Goal: Task Accomplishment & Management: Complete application form

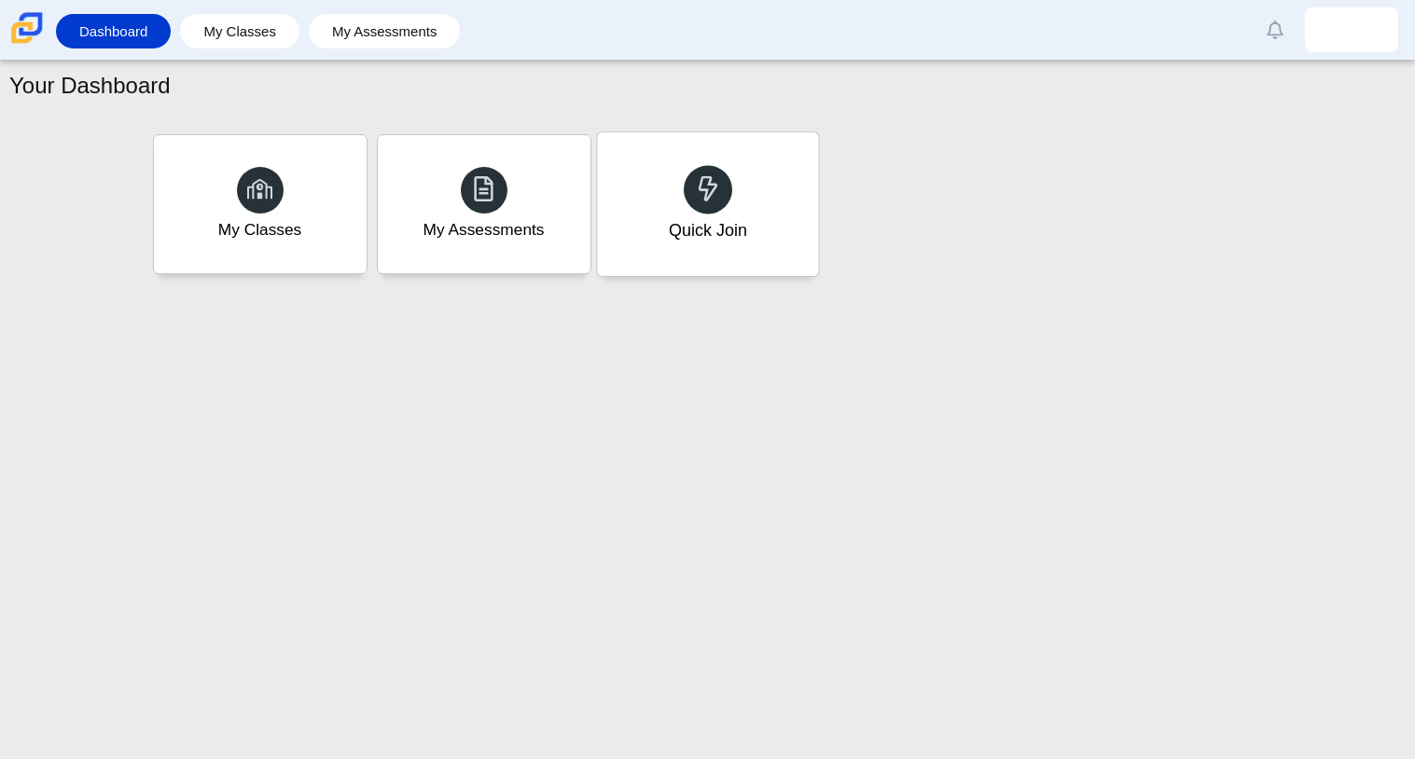
click at [705, 210] on div at bounding box center [708, 189] width 49 height 49
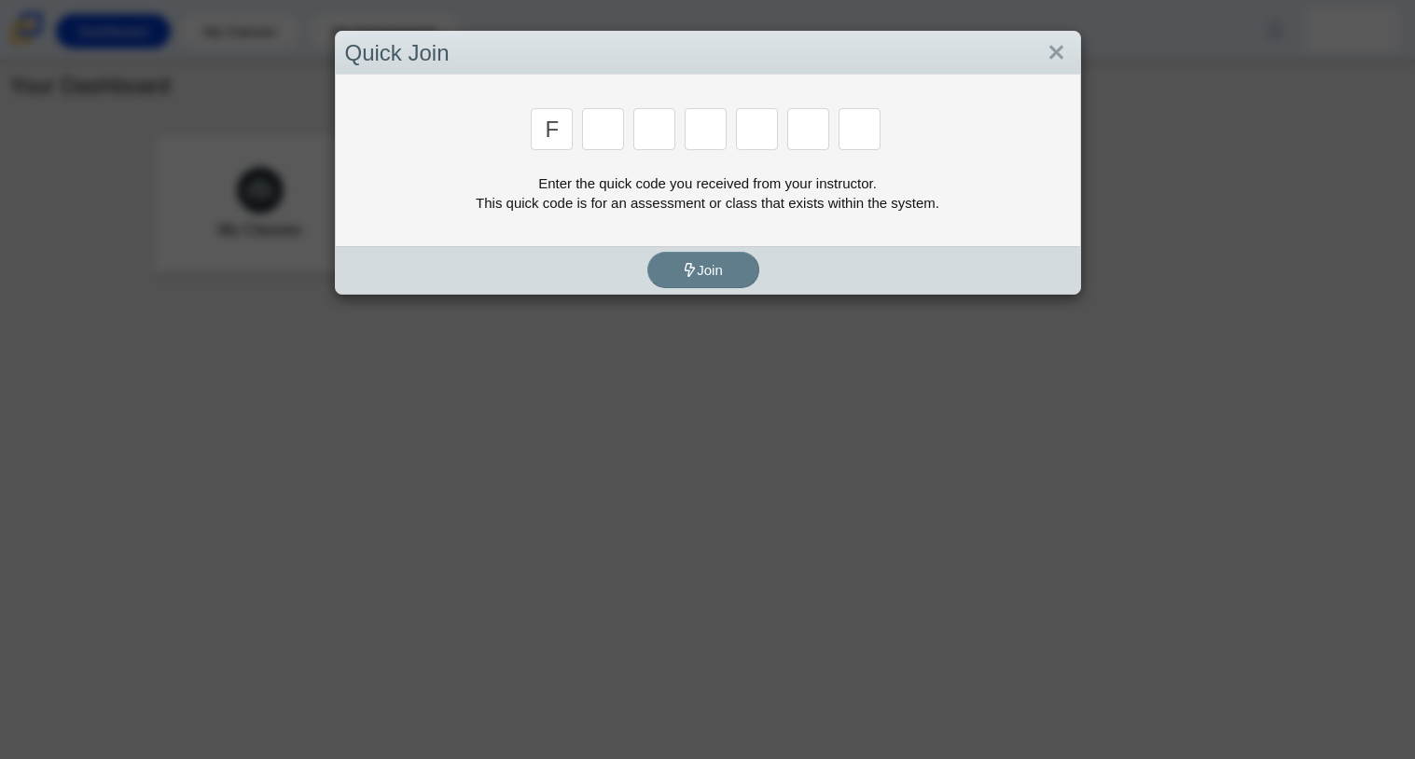
type input "f"
type input "7"
type input "m"
type input "c"
type input "h"
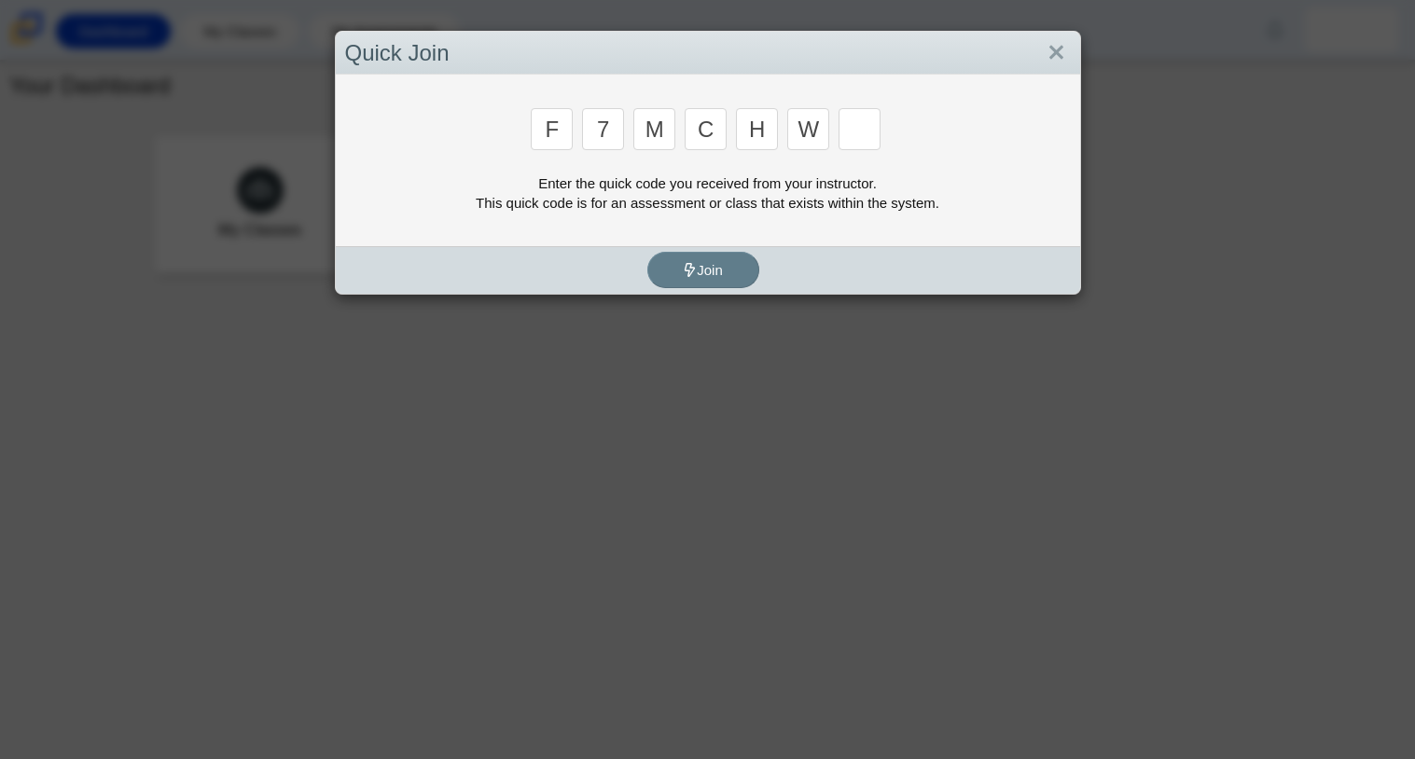
type input "w"
type input "k"
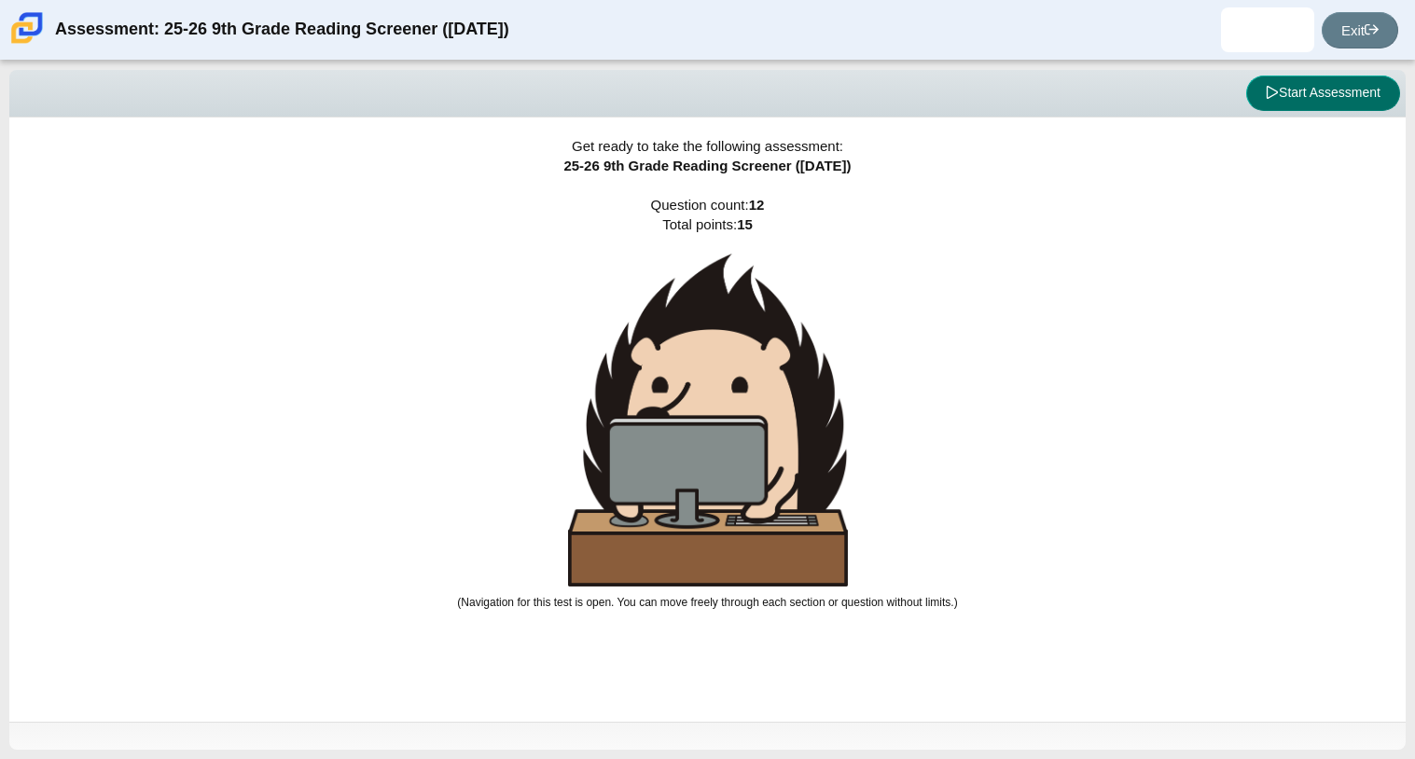
click at [1320, 78] on button "Start Assessment" at bounding box center [1323, 93] width 154 height 35
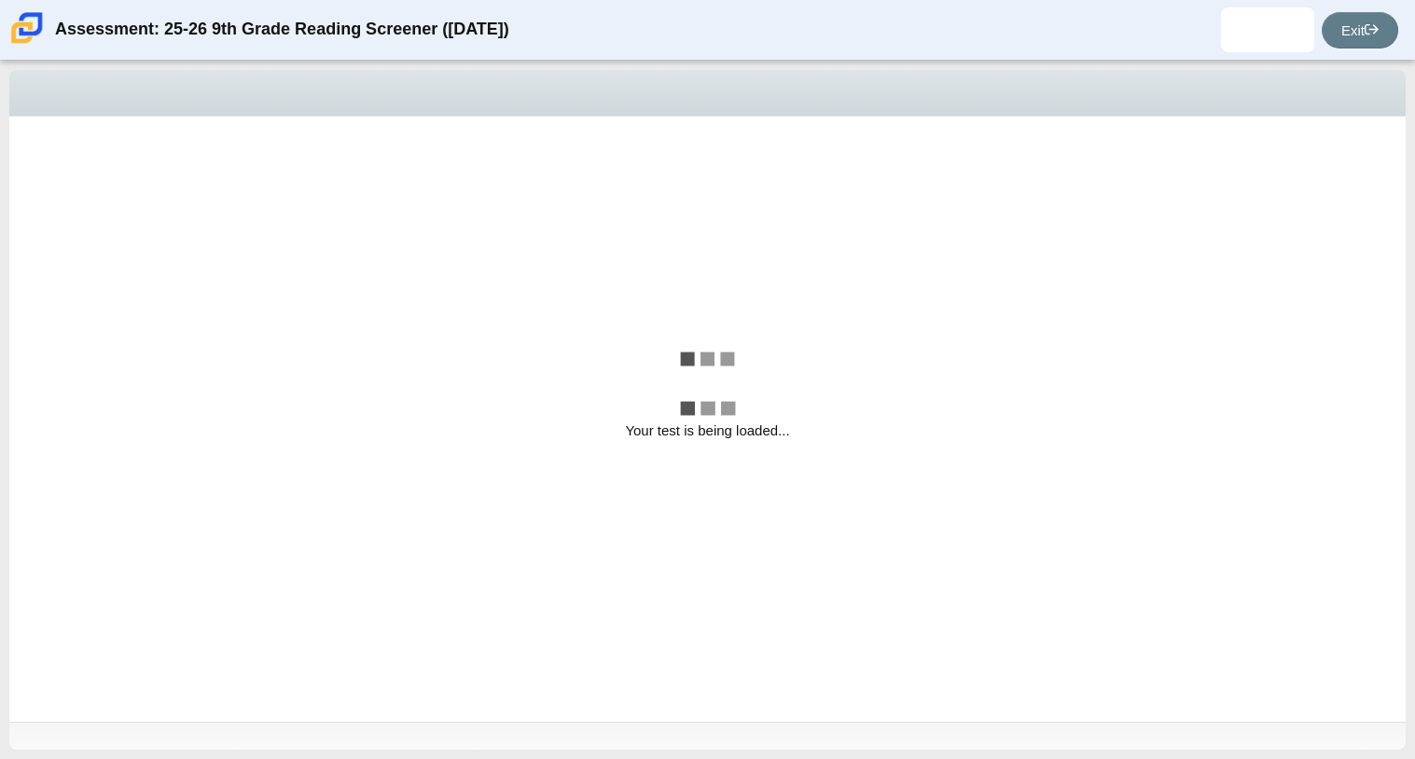
click at [1323, 416] on div "Your test is being loaded..." at bounding box center [707, 420] width 1397 height 606
select select "ccc5b315-3c7c-471c-bf90-f22c8299c798"
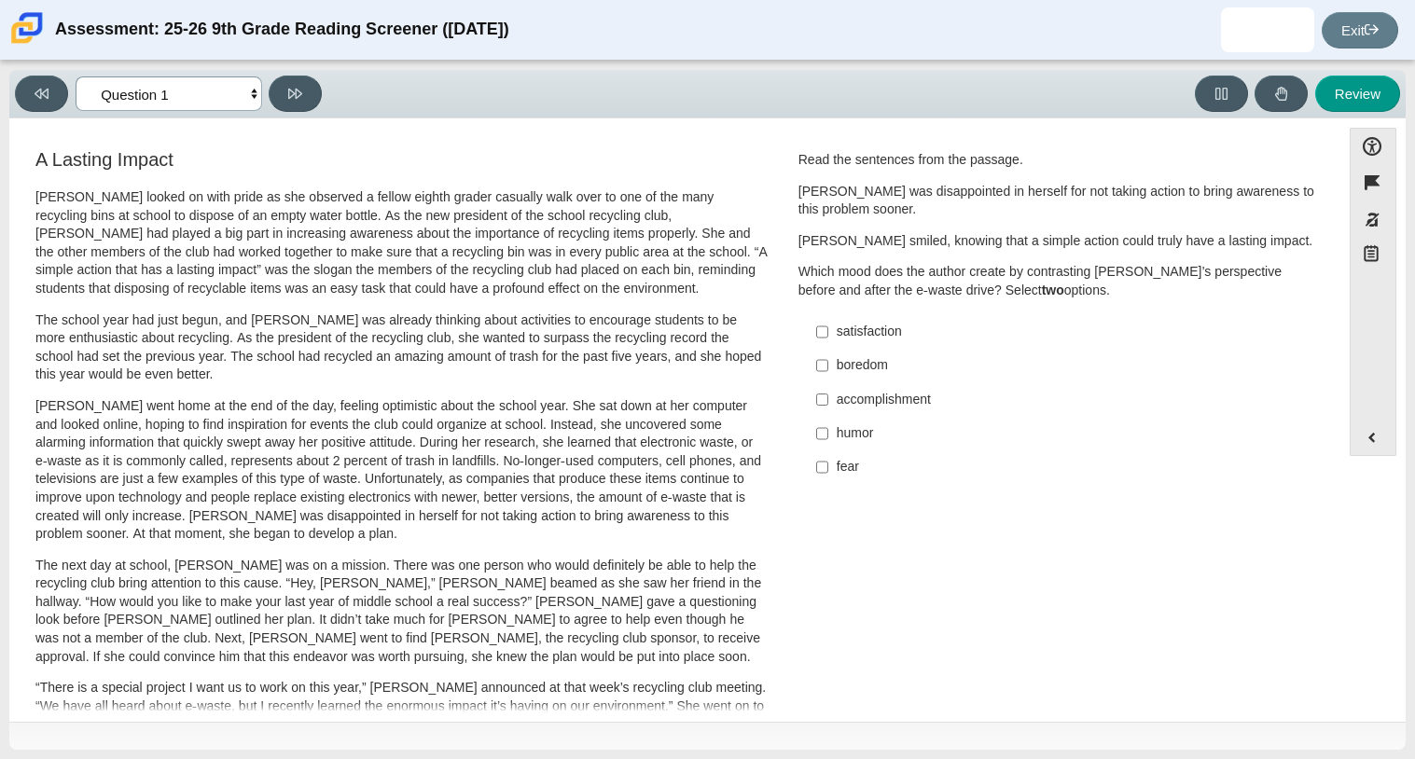
click at [183, 95] on select "Questions Question 1 Question 2 Question 3 Question 4 Question 5 Question 6 Que…" at bounding box center [169, 94] width 187 height 35
click at [383, 426] on p "Scarlett went home at the end of the day, feeling optimistic about the school y…" at bounding box center [401, 470] width 732 height 146
click at [884, 352] on label "boredom boredom" at bounding box center [1059, 366] width 512 height 34
click at [828, 352] on input "boredom boredom" at bounding box center [822, 366] width 12 height 34
checkbox input "true"
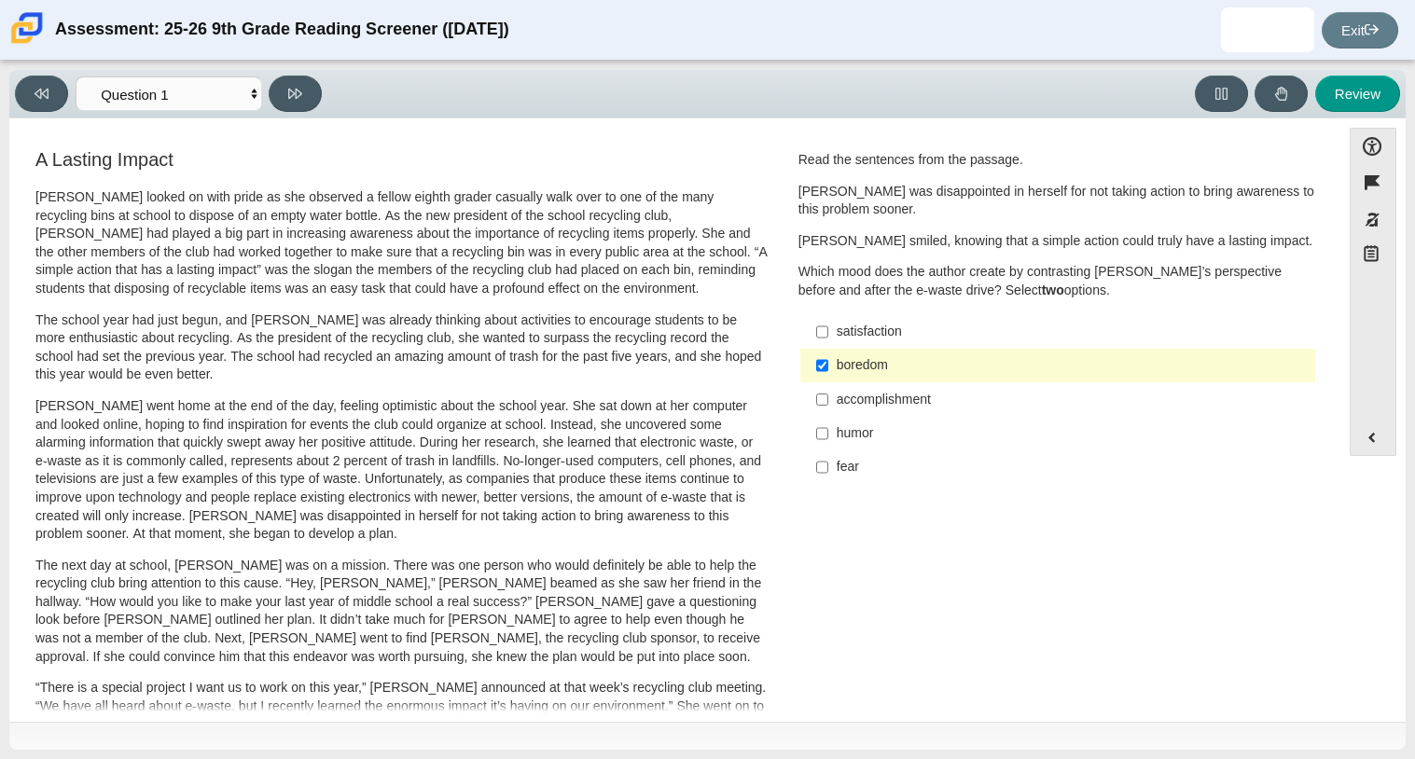
click at [837, 462] on div "fear" at bounding box center [1072, 467] width 471 height 19
click at [828, 462] on input "fear fear" at bounding box center [822, 468] width 12 height 34
checkbox input "true"
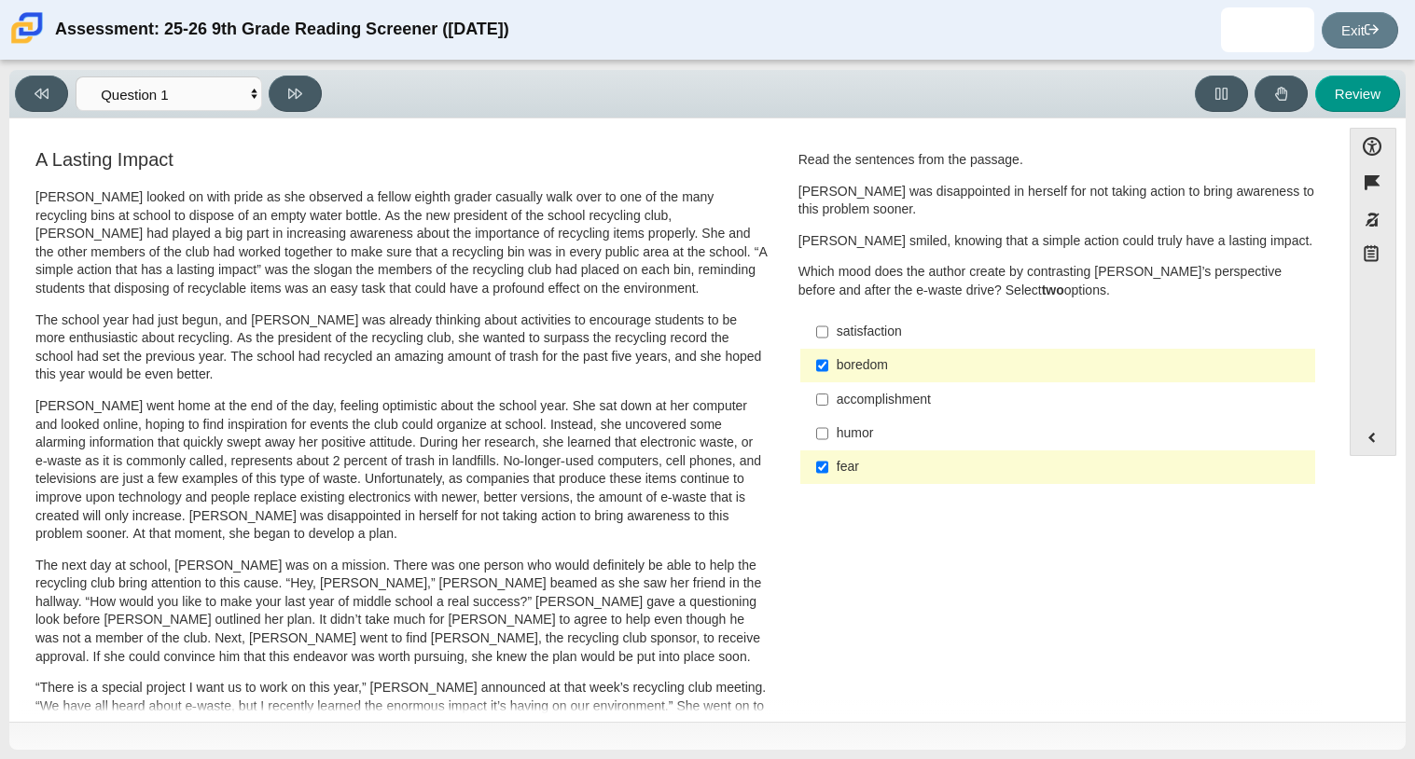
click at [842, 360] on div "boredom" at bounding box center [1072, 365] width 471 height 19
click at [828, 360] on input "boredom boredom" at bounding box center [822, 366] width 12 height 34
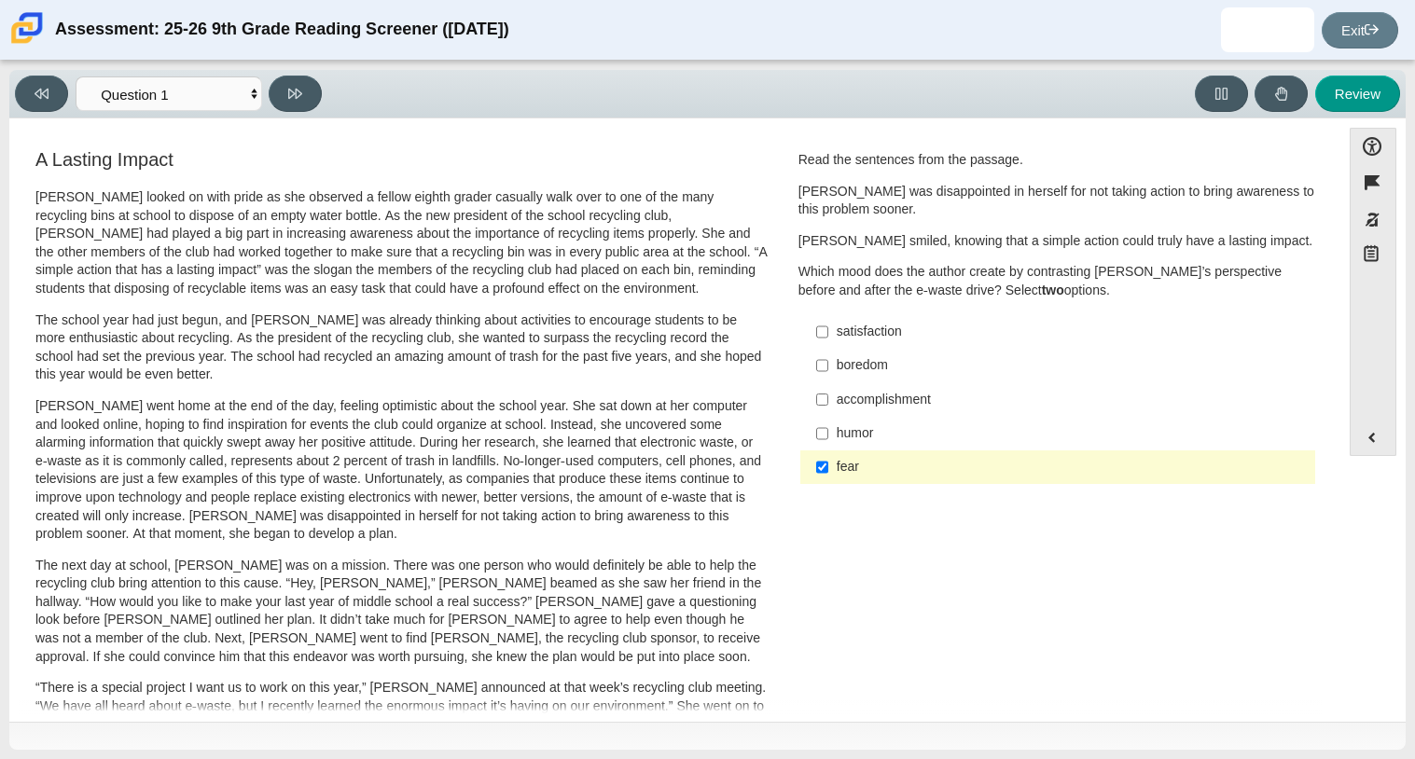
click at [837, 366] on div "boredom" at bounding box center [1072, 365] width 471 height 19
click at [828, 366] on input "boredom boredom" at bounding box center [822, 366] width 12 height 34
checkbox input "true"
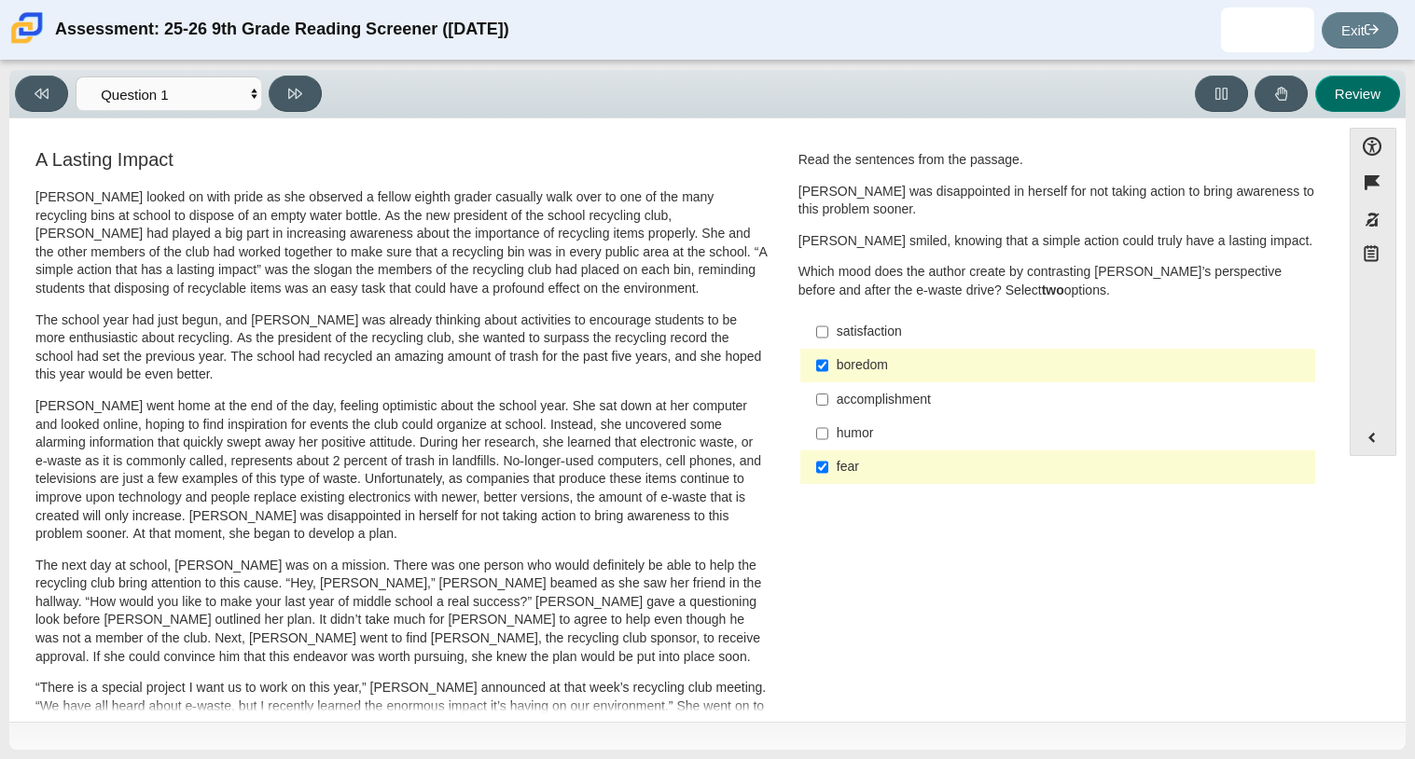
click at [1340, 85] on button "Review" at bounding box center [1357, 94] width 85 height 36
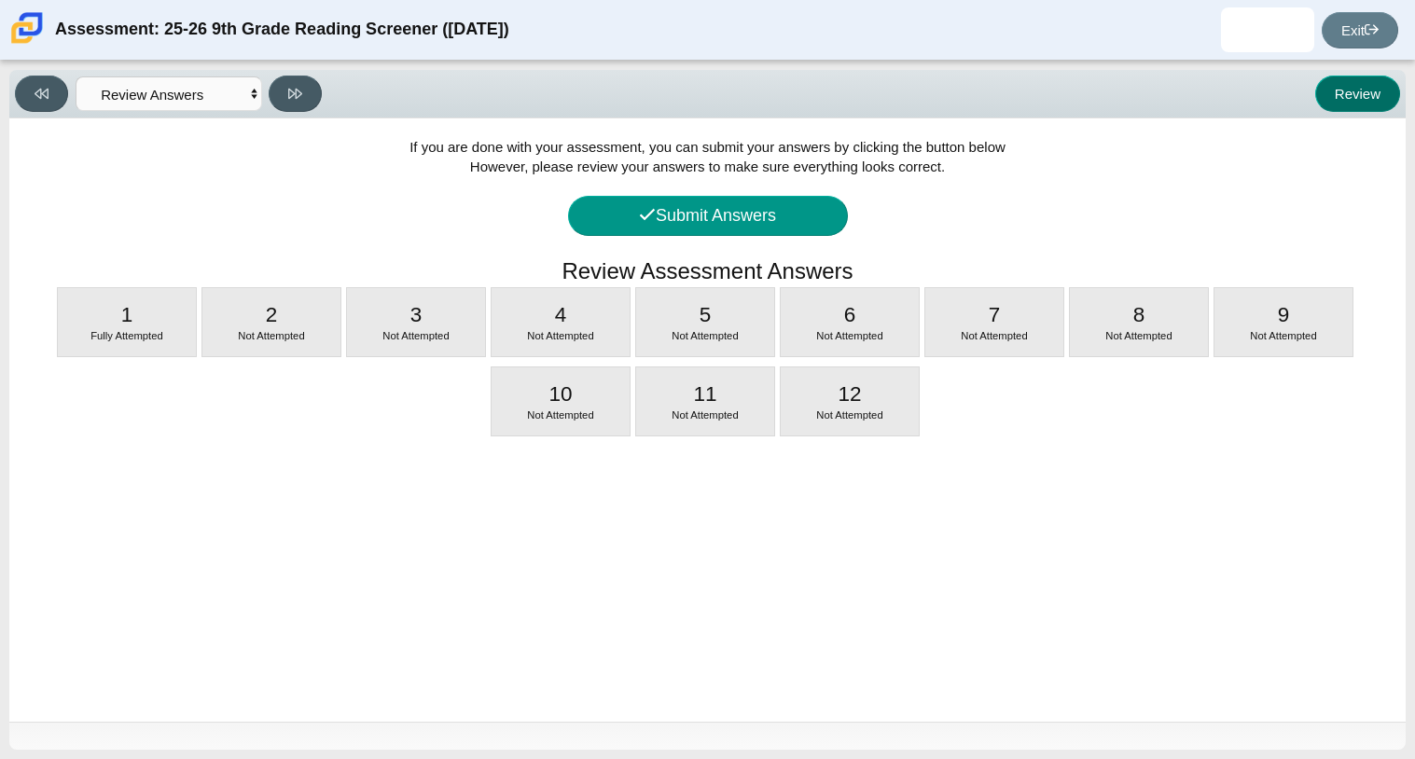
click at [1330, 92] on button "Review" at bounding box center [1357, 94] width 85 height 36
click at [1328, 93] on button "Review" at bounding box center [1357, 94] width 85 height 36
click at [206, 107] on select "Questions Question 1 Question 2 Question 3 Question 4 Question 5 Question 6 Que…" at bounding box center [169, 94] width 187 height 35
click at [76, 77] on select "Questions Question 1 Question 2 Question 3 Question 4 Question 5 Question 6 Que…" at bounding box center [169, 94] width 187 height 35
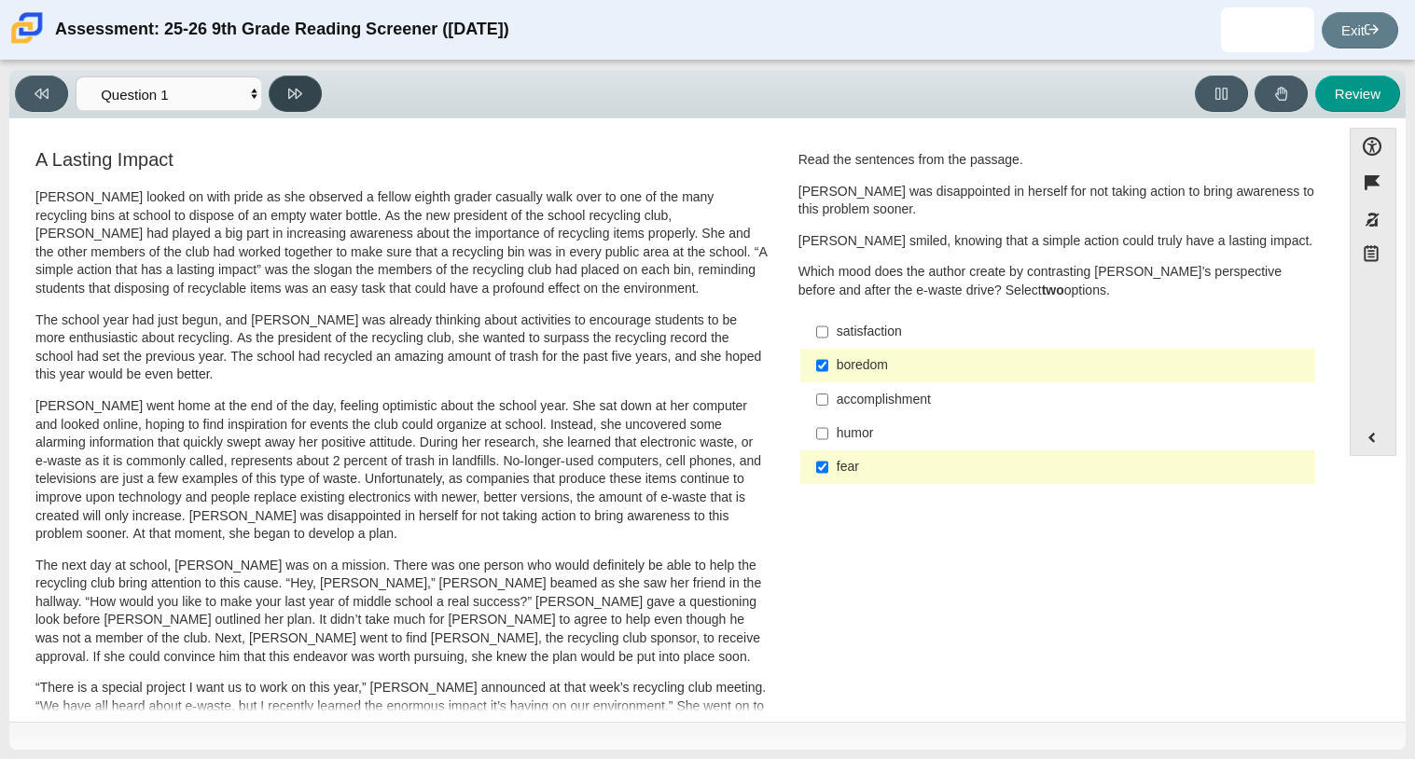
click at [295, 90] on icon at bounding box center [295, 94] width 14 height 14
select select "0ff64528-ffd7-428d-b192-babfaadd44e8"
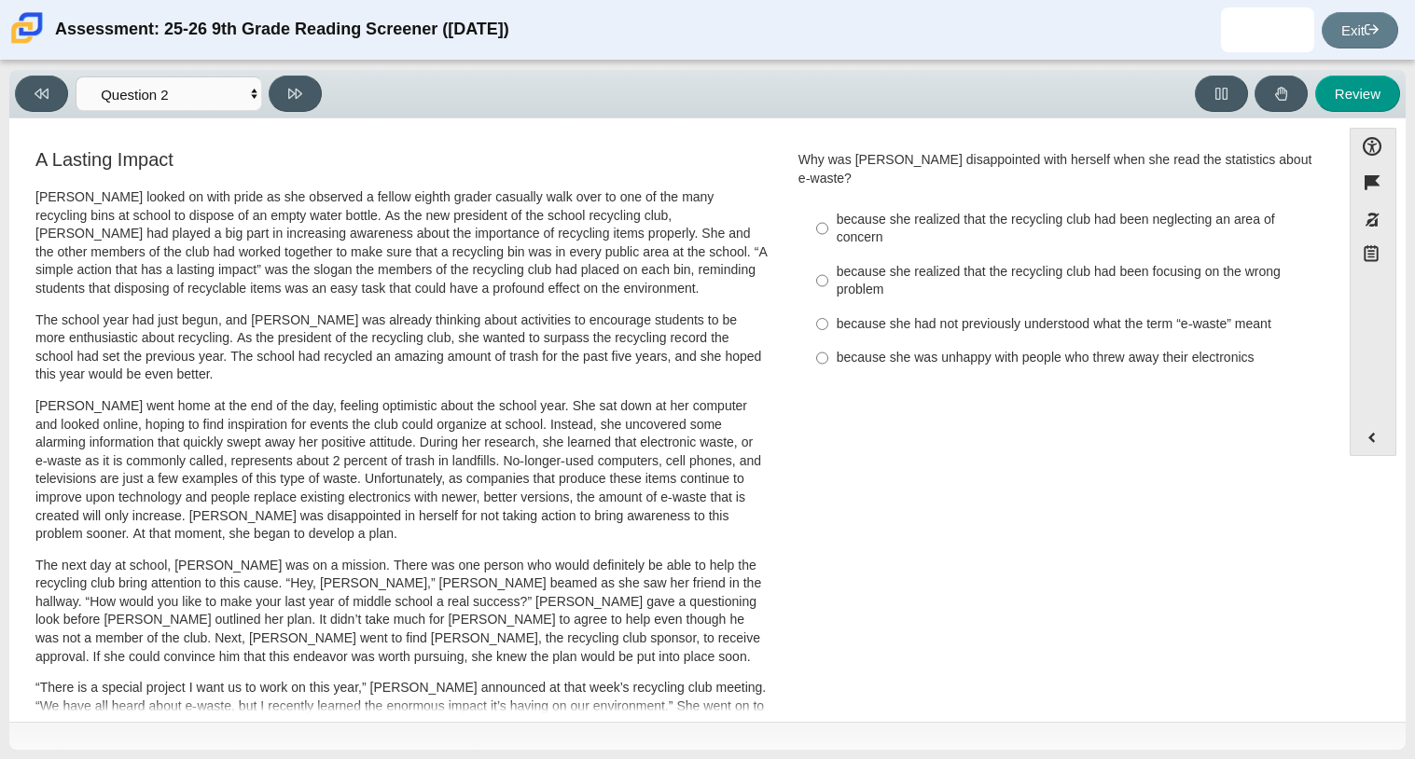
click at [1189, 315] on div "because she had not previously understood what the term “e-waste” meant" at bounding box center [1072, 324] width 471 height 19
click at [828, 307] on input "because she had not previously understood what the term “e-waste” meant because…" at bounding box center [822, 324] width 12 height 34
radio input "true"
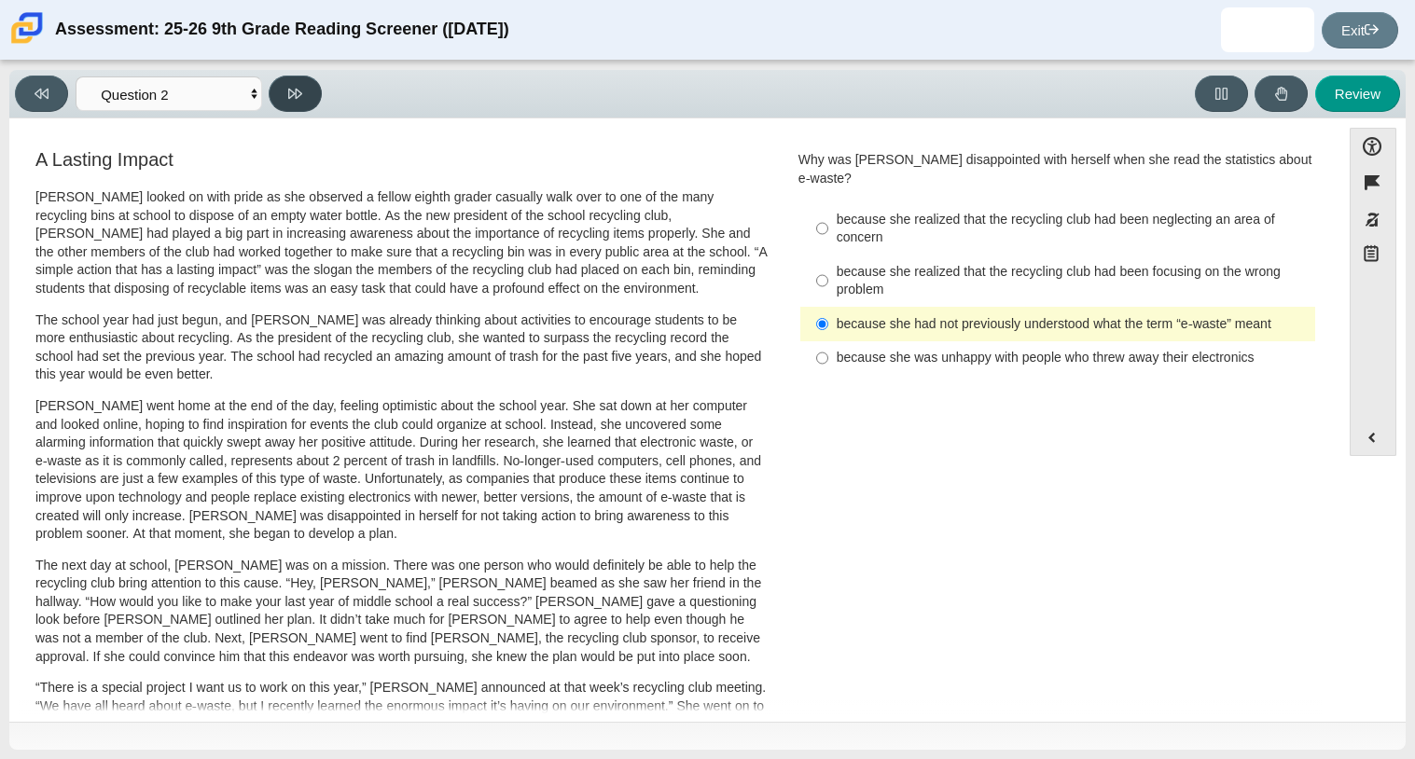
click at [313, 104] on button at bounding box center [295, 94] width 53 height 36
select select "7ce3d843-6974-4858-901c-1ff39630e843"
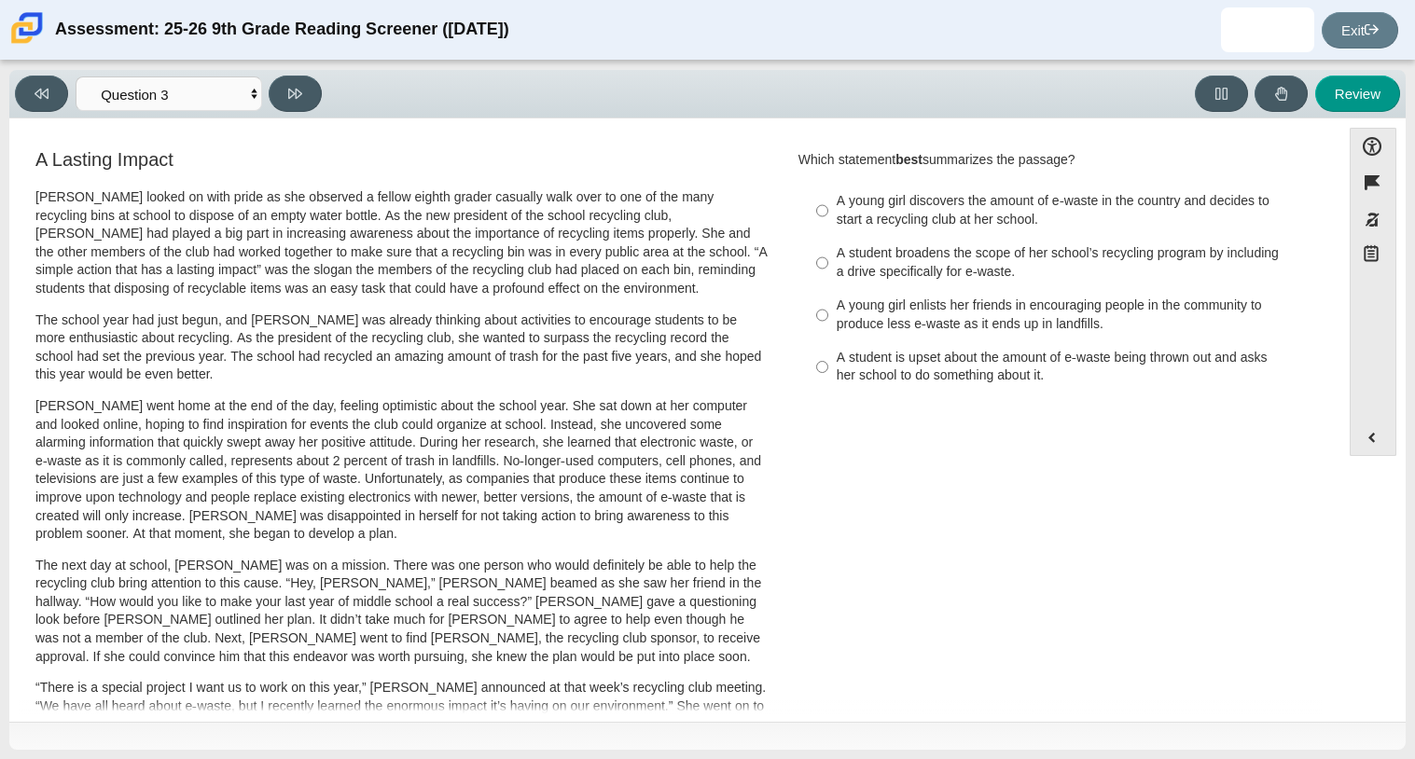
click at [886, 335] on label "A young girl enlists her friends in encouraging people in the community to prod…" at bounding box center [1059, 315] width 512 height 52
click at [828, 335] on input "A young girl enlists her friends in encouraging people in the community to prod…" at bounding box center [822, 315] width 12 height 52
radio input "true"
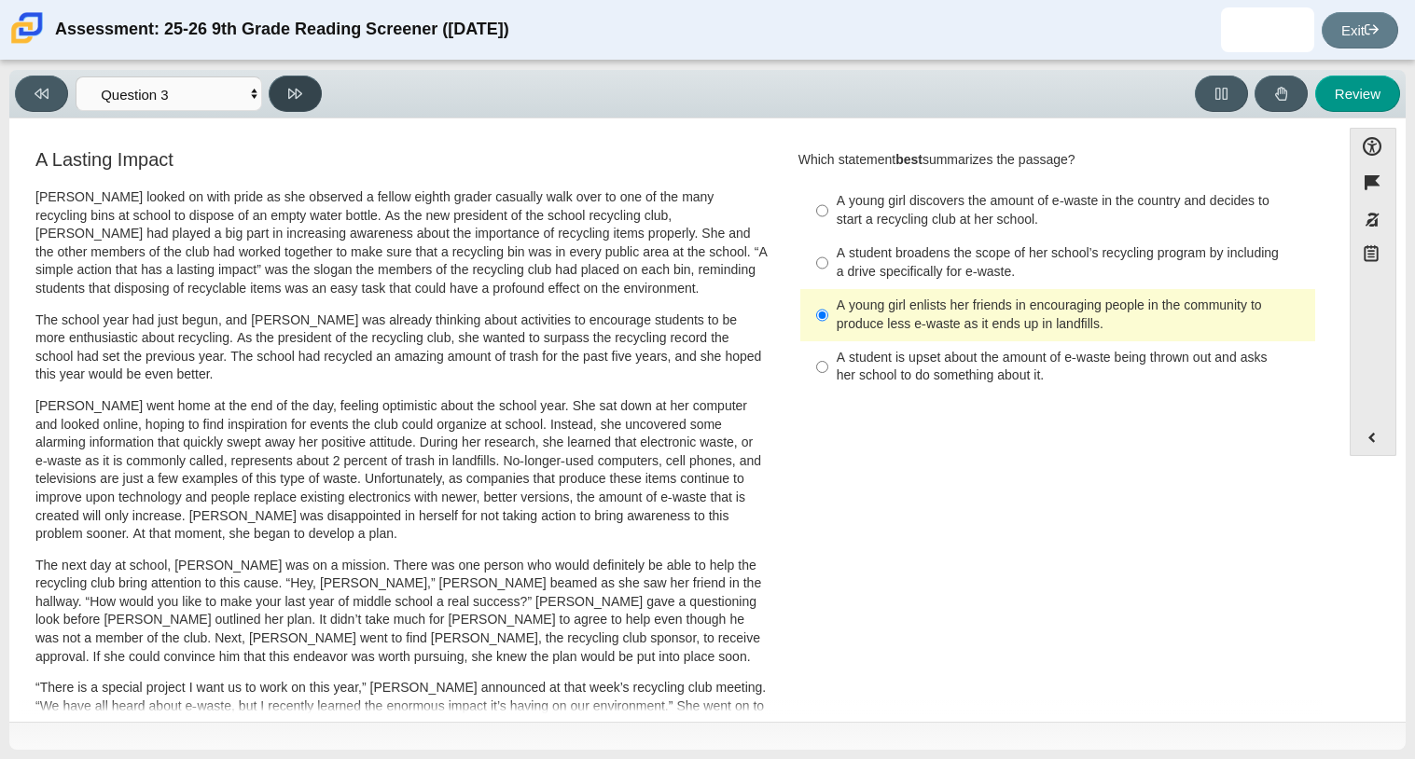
click at [310, 96] on button at bounding box center [295, 94] width 53 height 36
select select "ca9ea0f1-49c5-4bd1-83b0-472c18652b42"
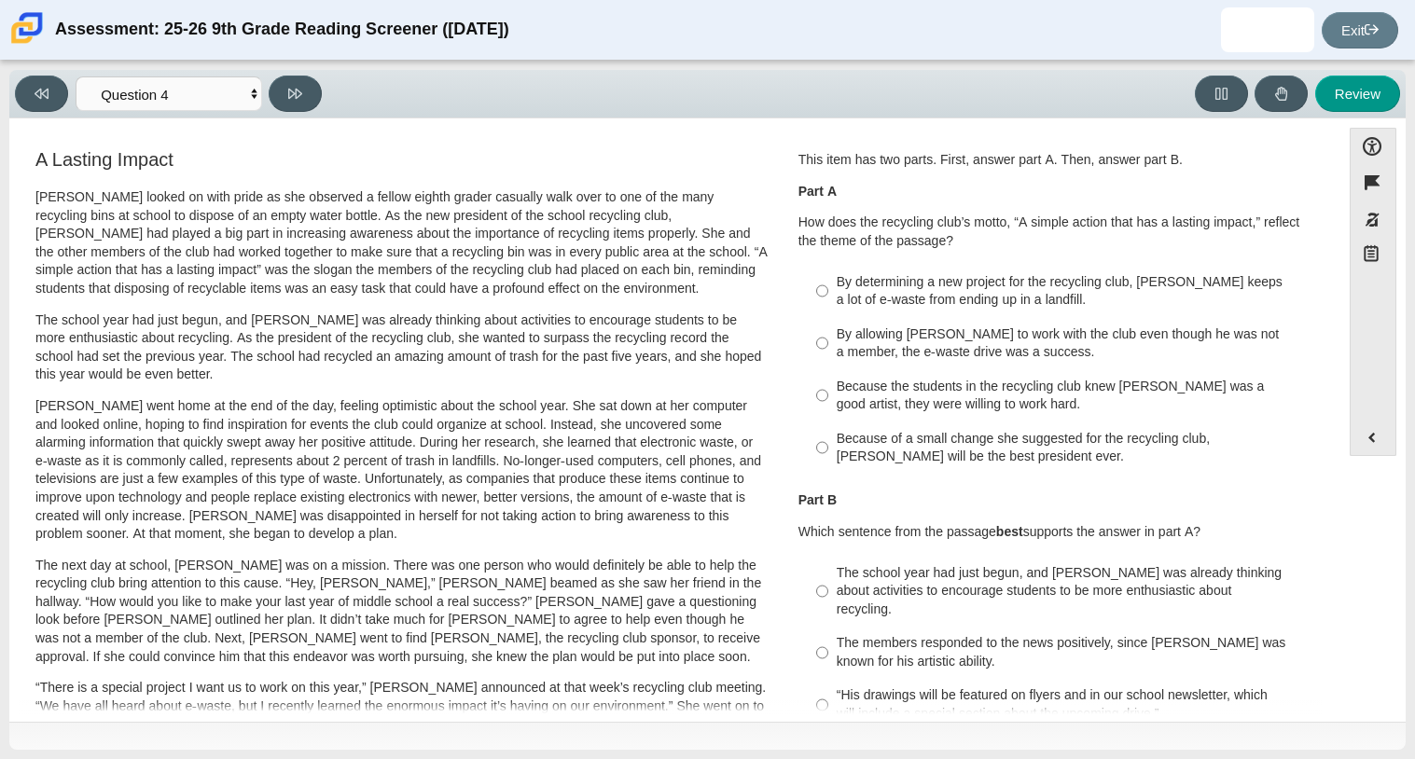
click at [983, 271] on label "By determining a new project for the recycling club, Scarlett keeps a lot of e-…" at bounding box center [1059, 291] width 512 height 52
click at [828, 271] on input "By determining a new project for the recycling club, Scarlett keeps a lot of e-…" at bounding box center [822, 291] width 12 height 52
radio input "true"
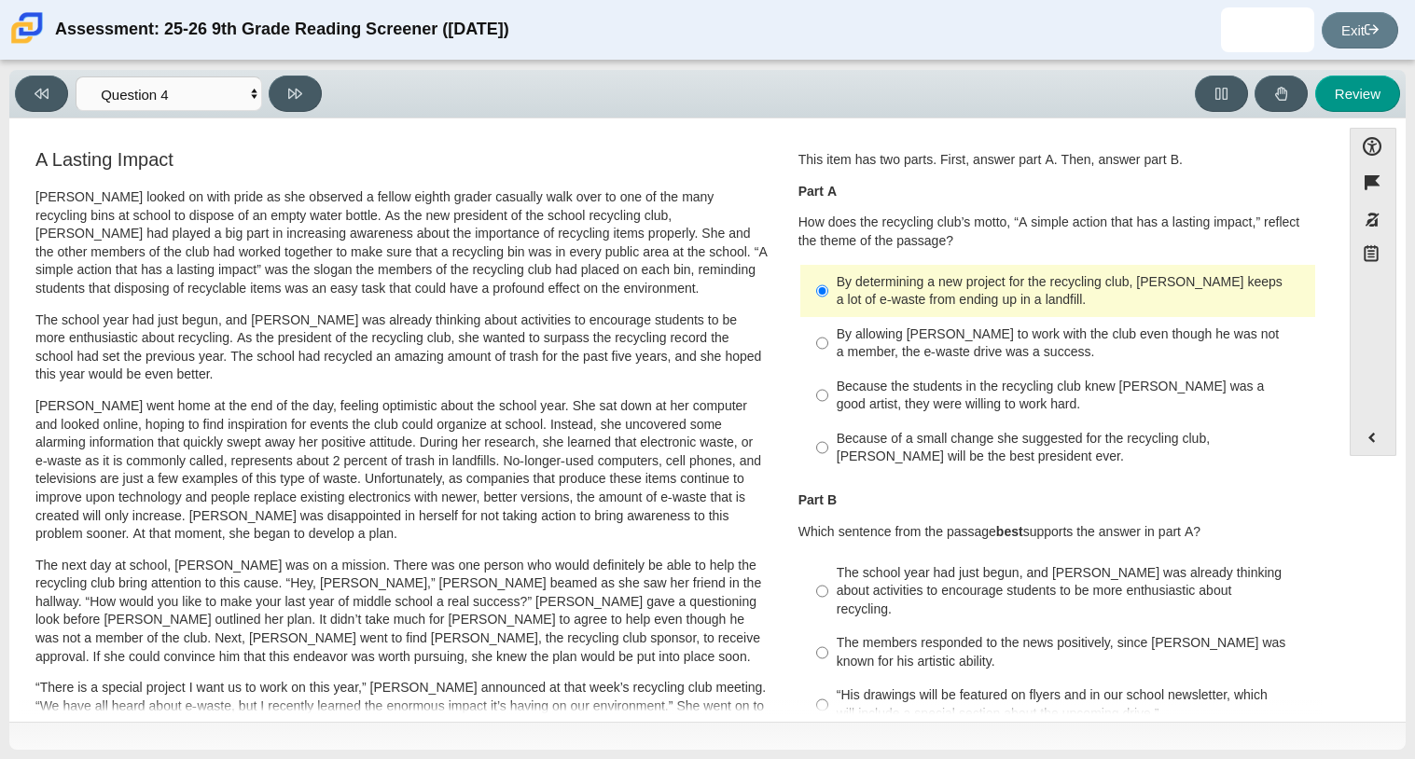
click at [924, 634] on div "The members responded to the news positively, since Juan Carlos was known for h…" at bounding box center [1072, 652] width 471 height 36
click at [828, 627] on input "The members responded to the news positively, since Juan Carlos was known for h…" at bounding box center [822, 653] width 12 height 52
radio input "true"
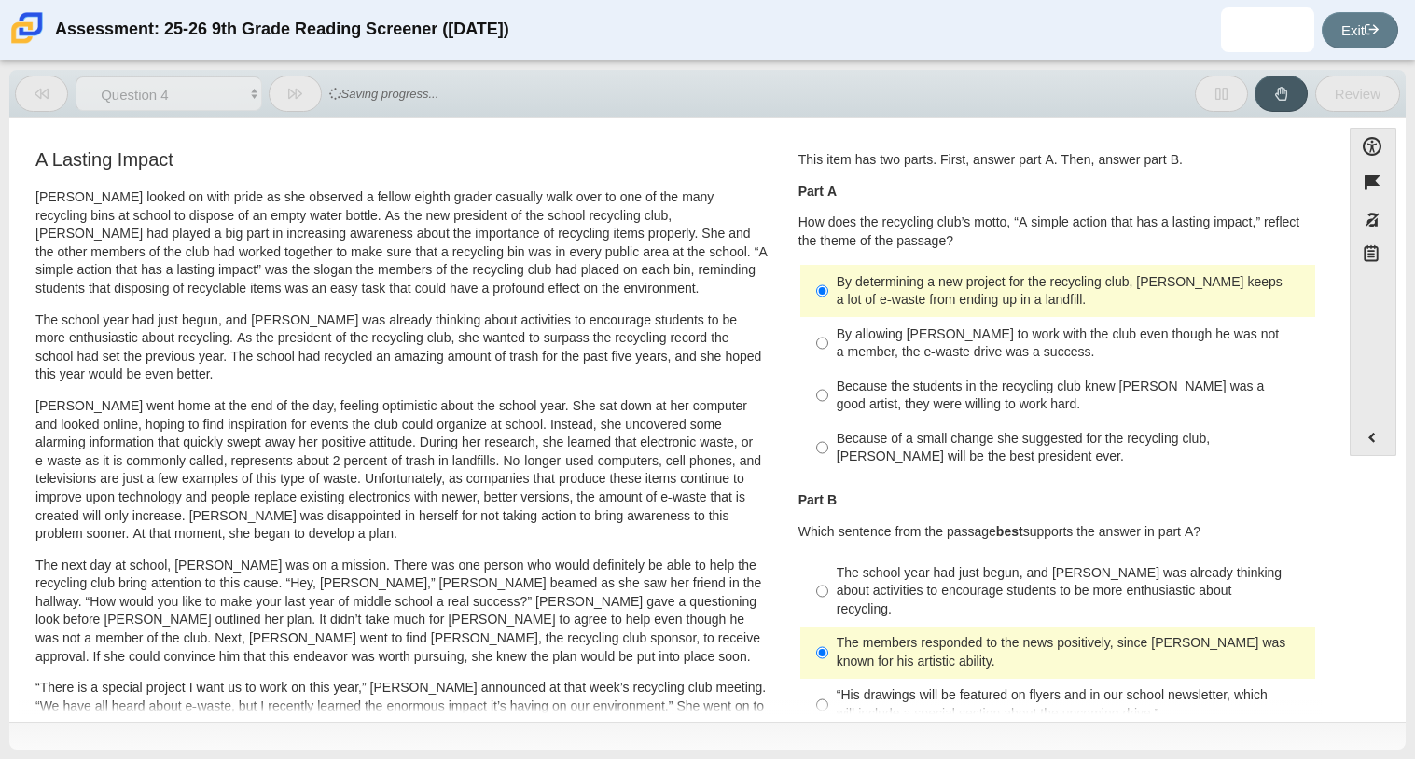
click at [857, 687] on div "“His drawings will be featured on flyers and in our school newsletter, which wi…" at bounding box center [1072, 705] width 471 height 36
click at [828, 684] on input "“His drawings will be featured on flyers and in our school newsletter, which wi…" at bounding box center [822, 705] width 12 height 52
radio input "true"
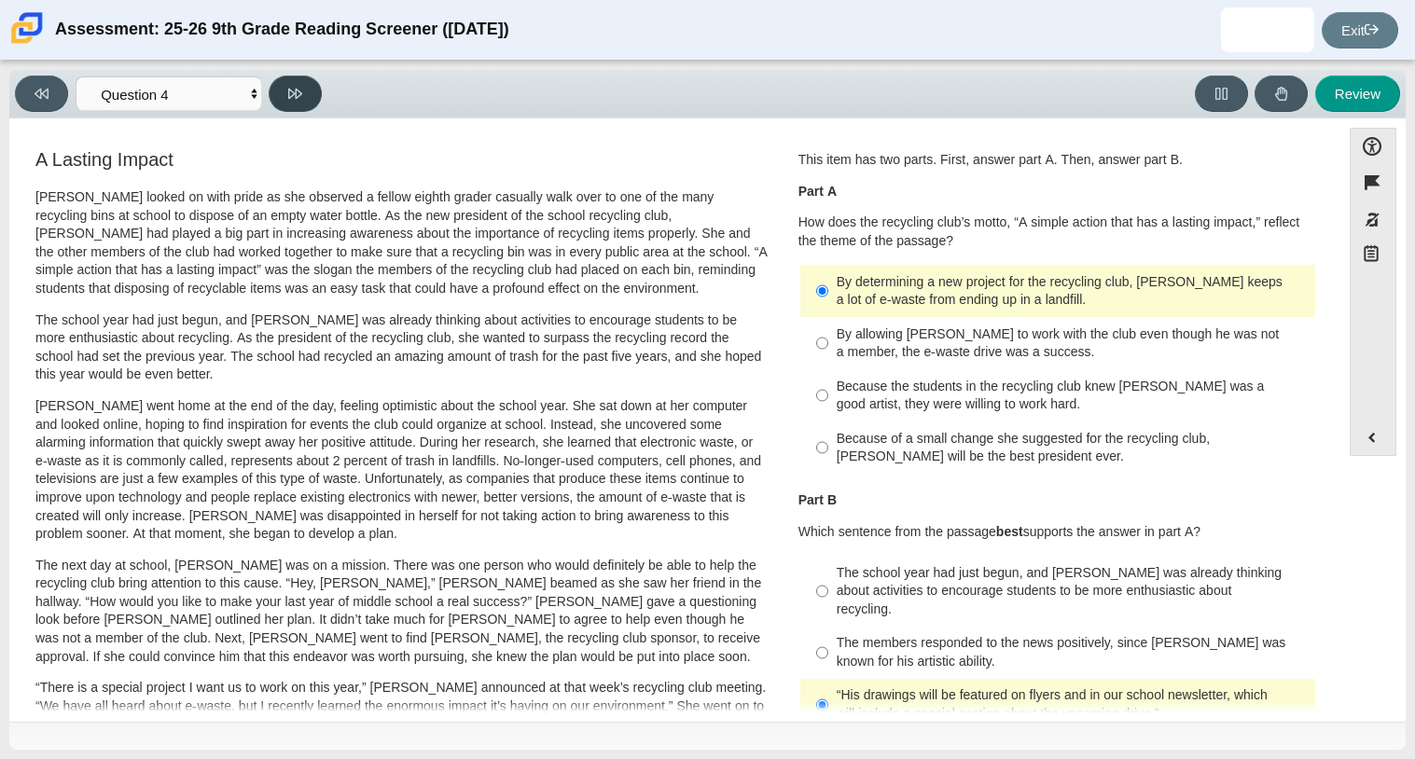
click at [299, 87] on icon at bounding box center [295, 94] width 14 height 14
select select "e41f1a79-e29f-4095-8030-a53364015bed"
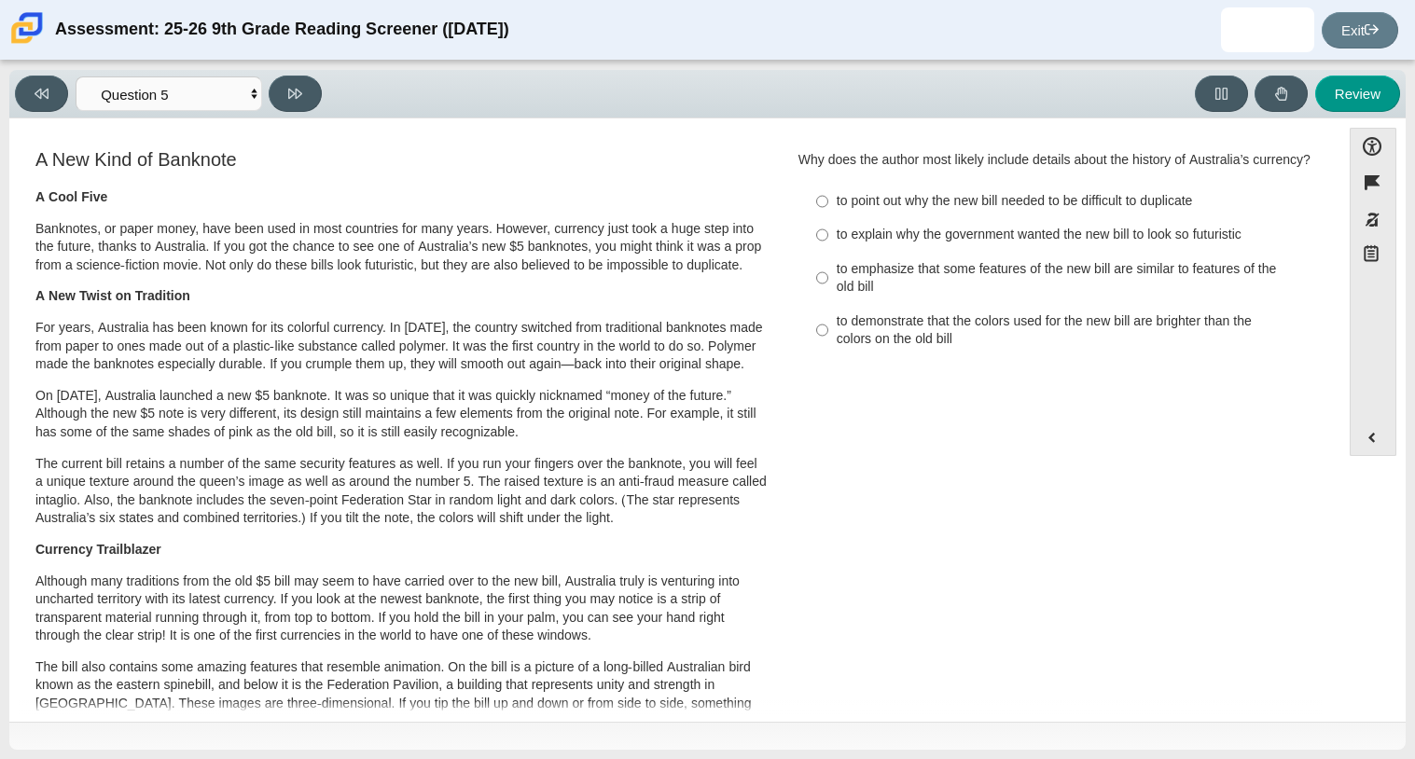
click at [950, 242] on label "to explain why the government wanted the new bill to look so futuristic to expl…" at bounding box center [1059, 235] width 512 height 34
click at [828, 242] on input "to explain why the government wanted the new bill to look so futuristic to expl…" at bounding box center [822, 235] width 12 height 34
radio input "true"
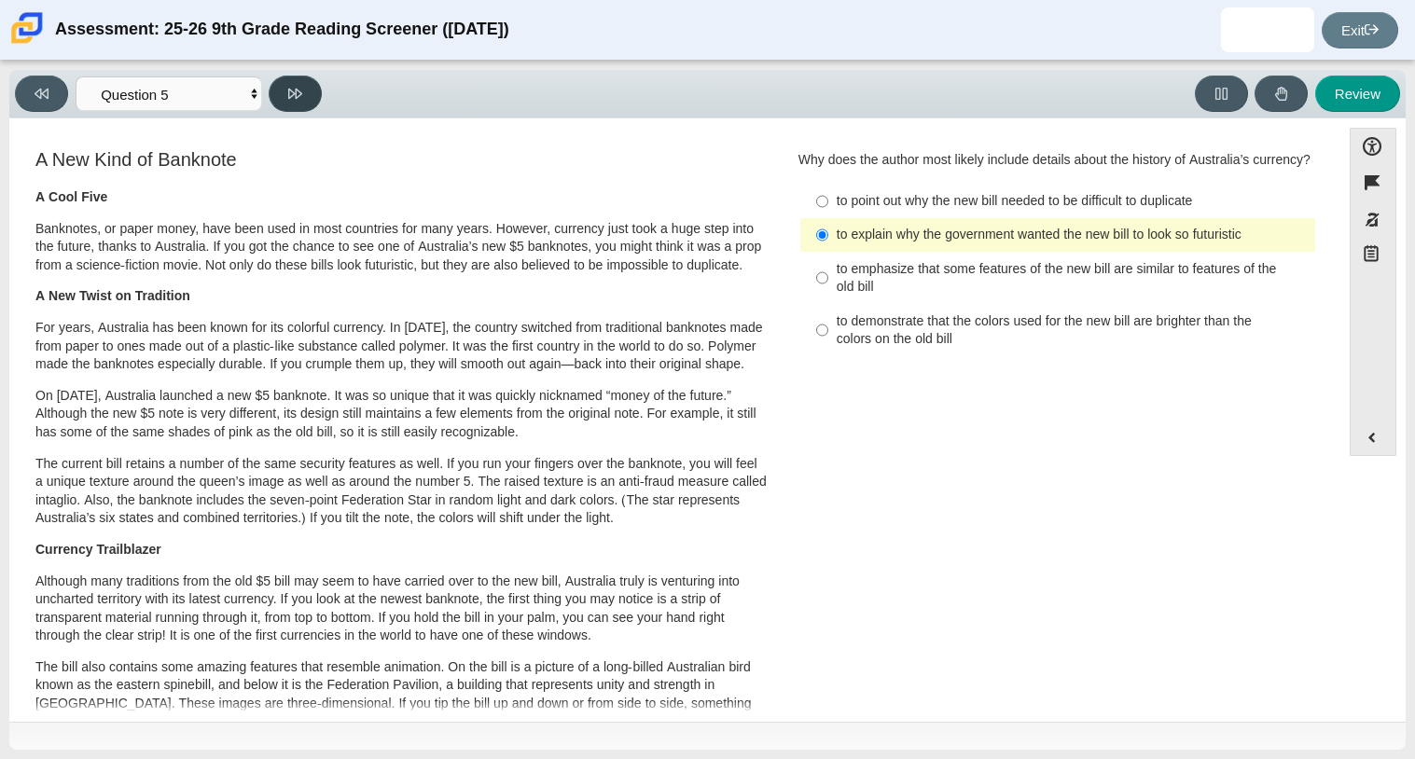
click at [269, 93] on button at bounding box center [295, 94] width 53 height 36
select select "69146e31-7b3d-4a3e-9ce6-f30c24342ae0"
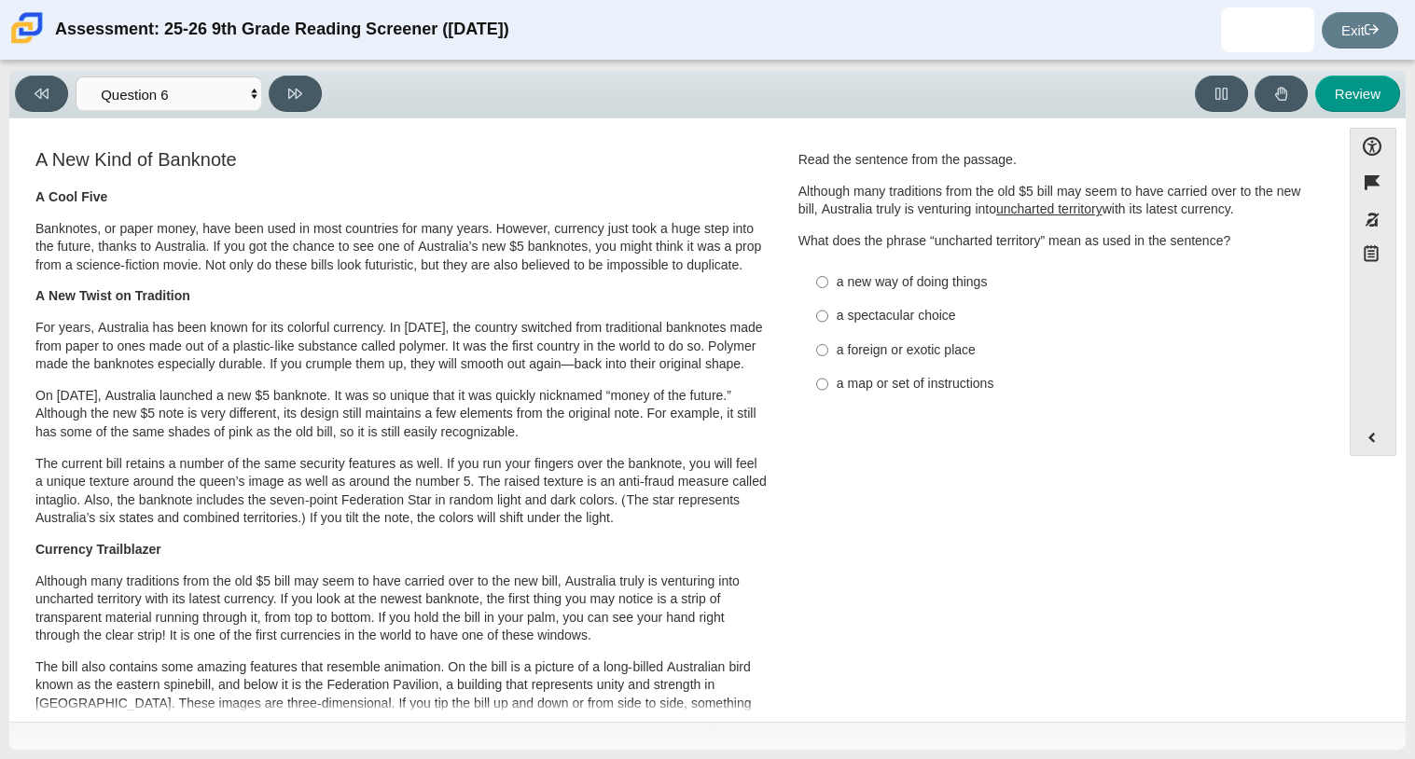
click at [837, 346] on div "a foreign or exotic place" at bounding box center [1072, 350] width 471 height 19
click at [828, 346] on input "a foreign or exotic place a foreign or exotic place" at bounding box center [822, 350] width 12 height 34
radio input "true"
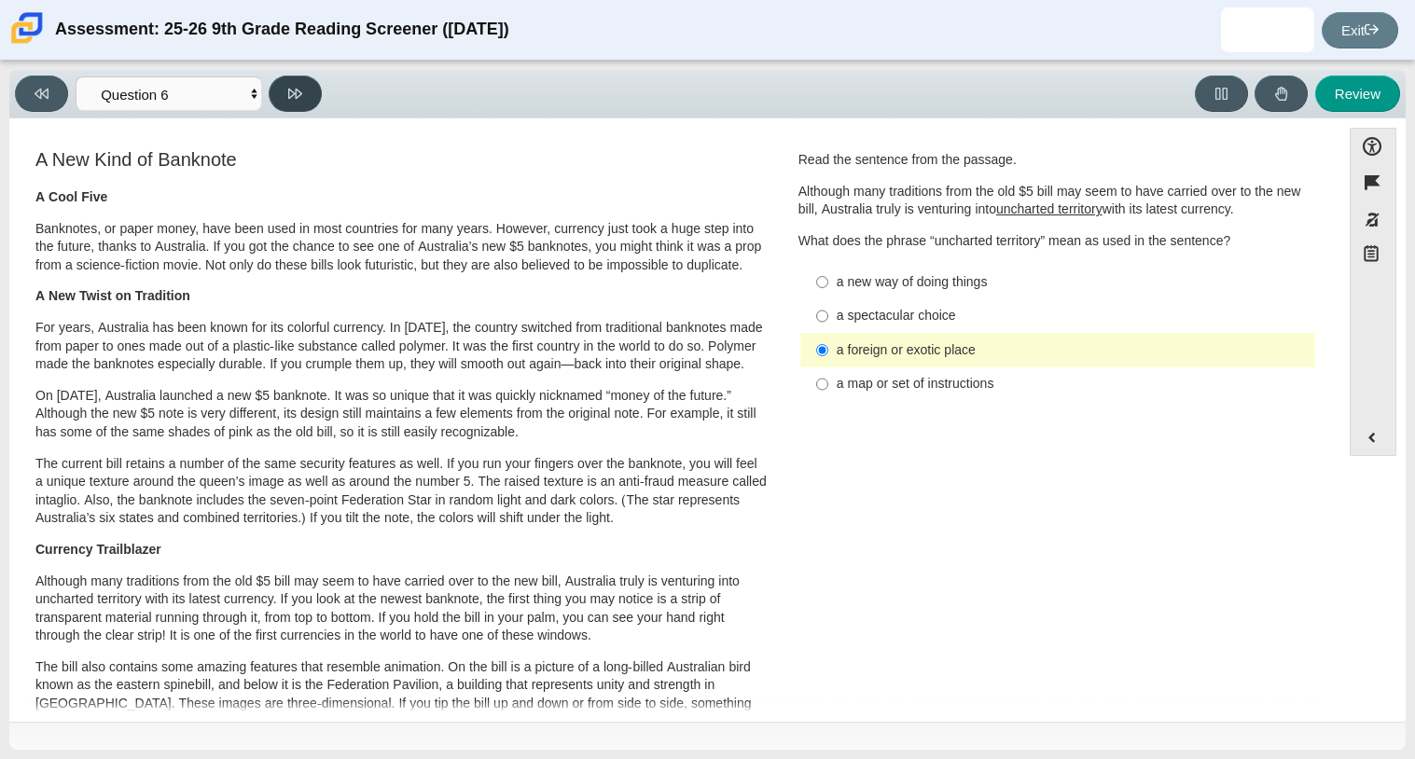
click at [299, 79] on button at bounding box center [295, 94] width 53 height 36
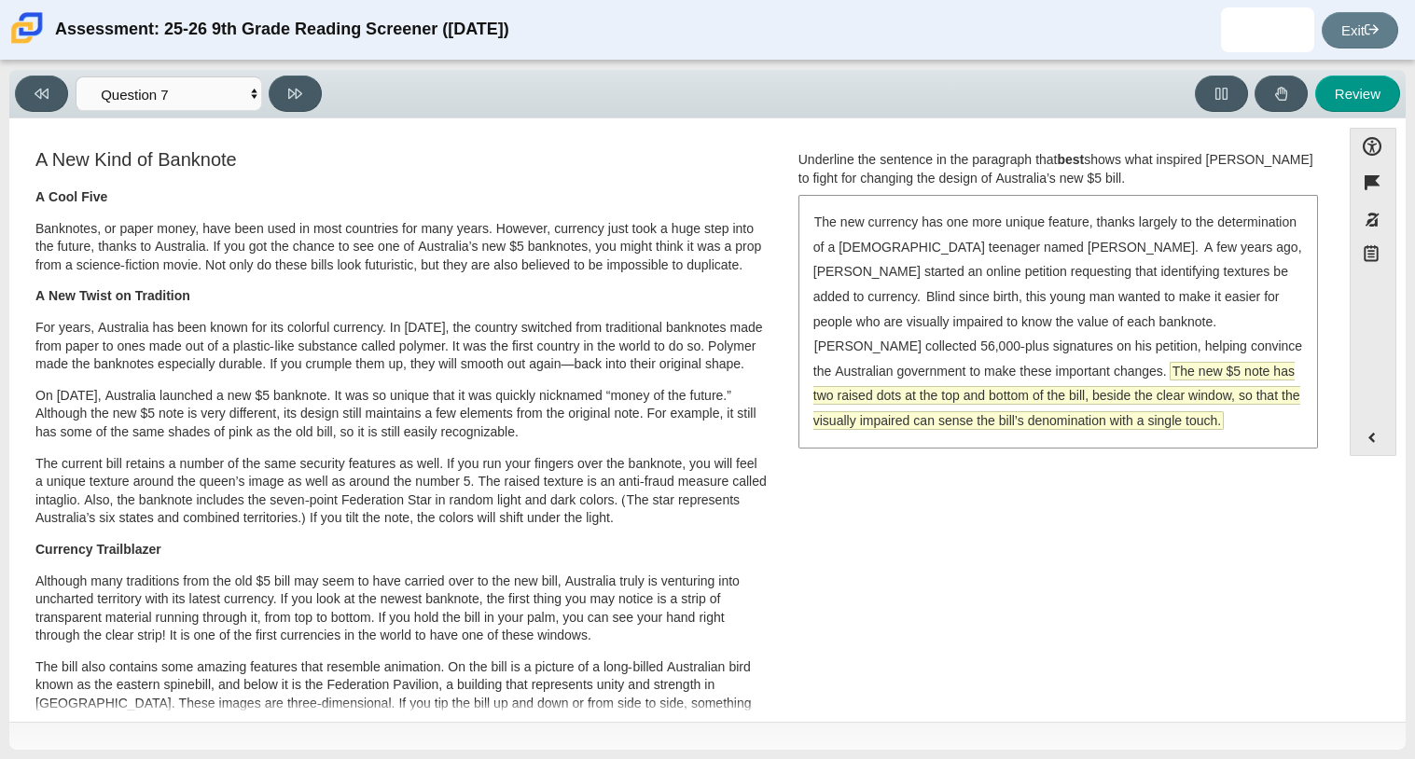
click at [1058, 374] on span "The new $5 note has two raised dots at the top and bottom of the bill, beside t…" at bounding box center [1057, 396] width 487 height 66
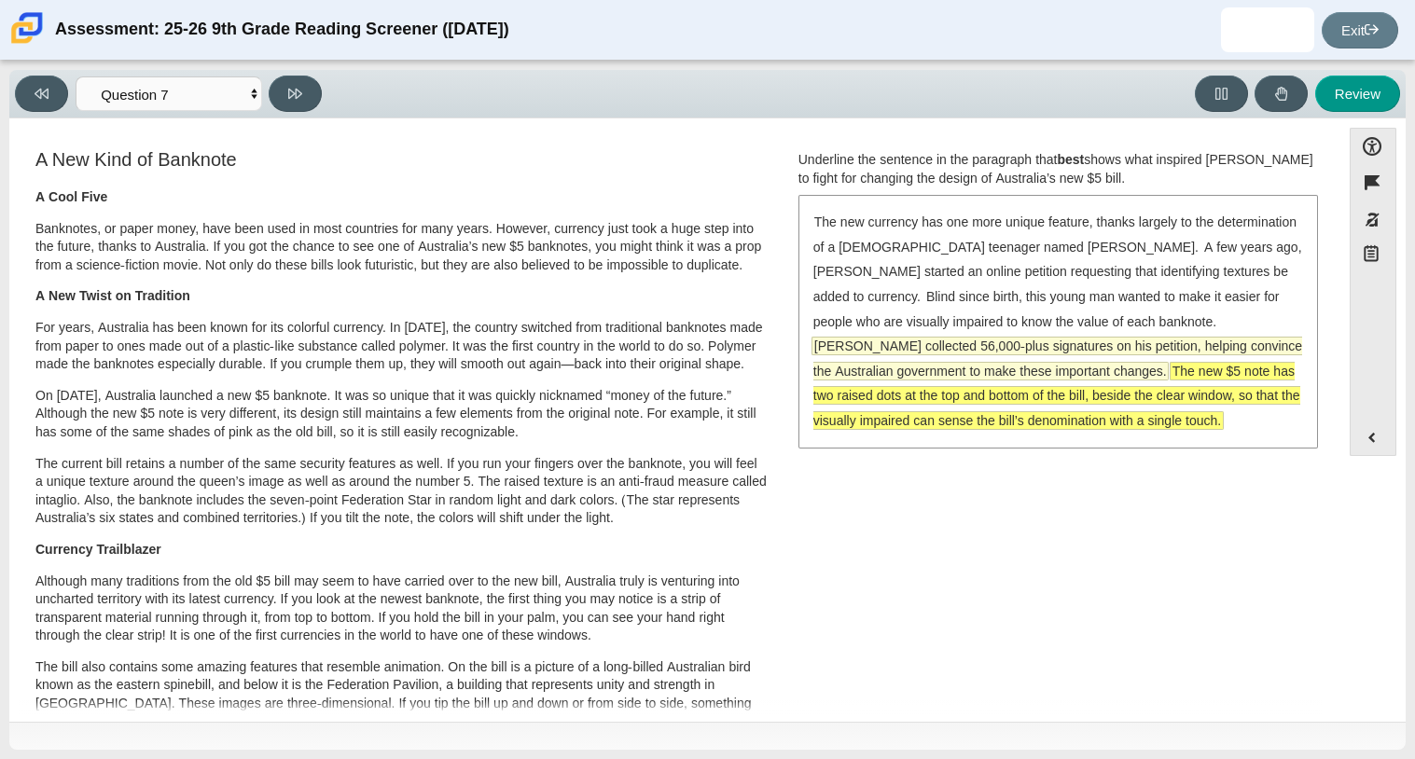
click at [983, 339] on span "McLeod collected 56,000-plus signatures on his petition, helping convince the A…" at bounding box center [1058, 359] width 489 height 42
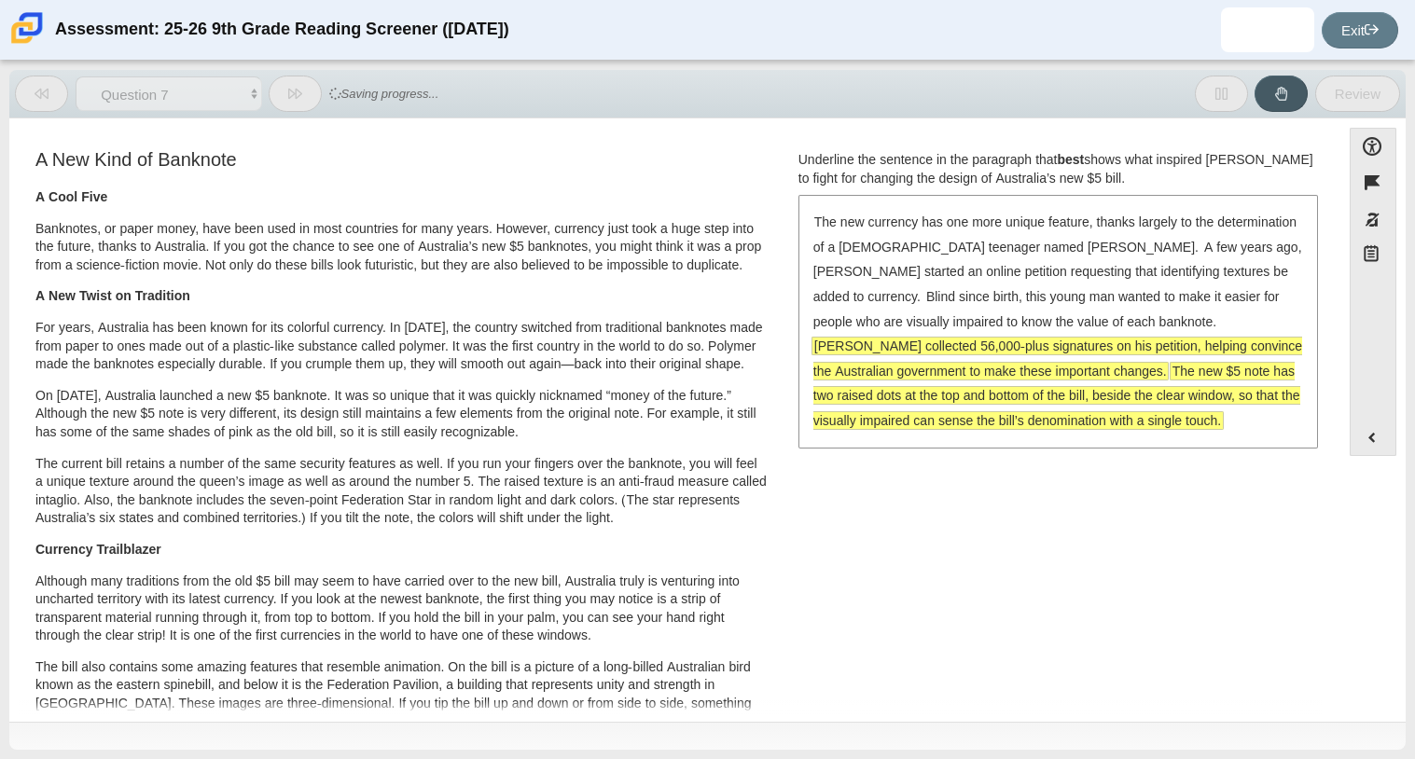
click at [1039, 388] on span "The new $5 note has two raised dots at the top and bottom of the bill, beside t…" at bounding box center [1057, 396] width 487 height 66
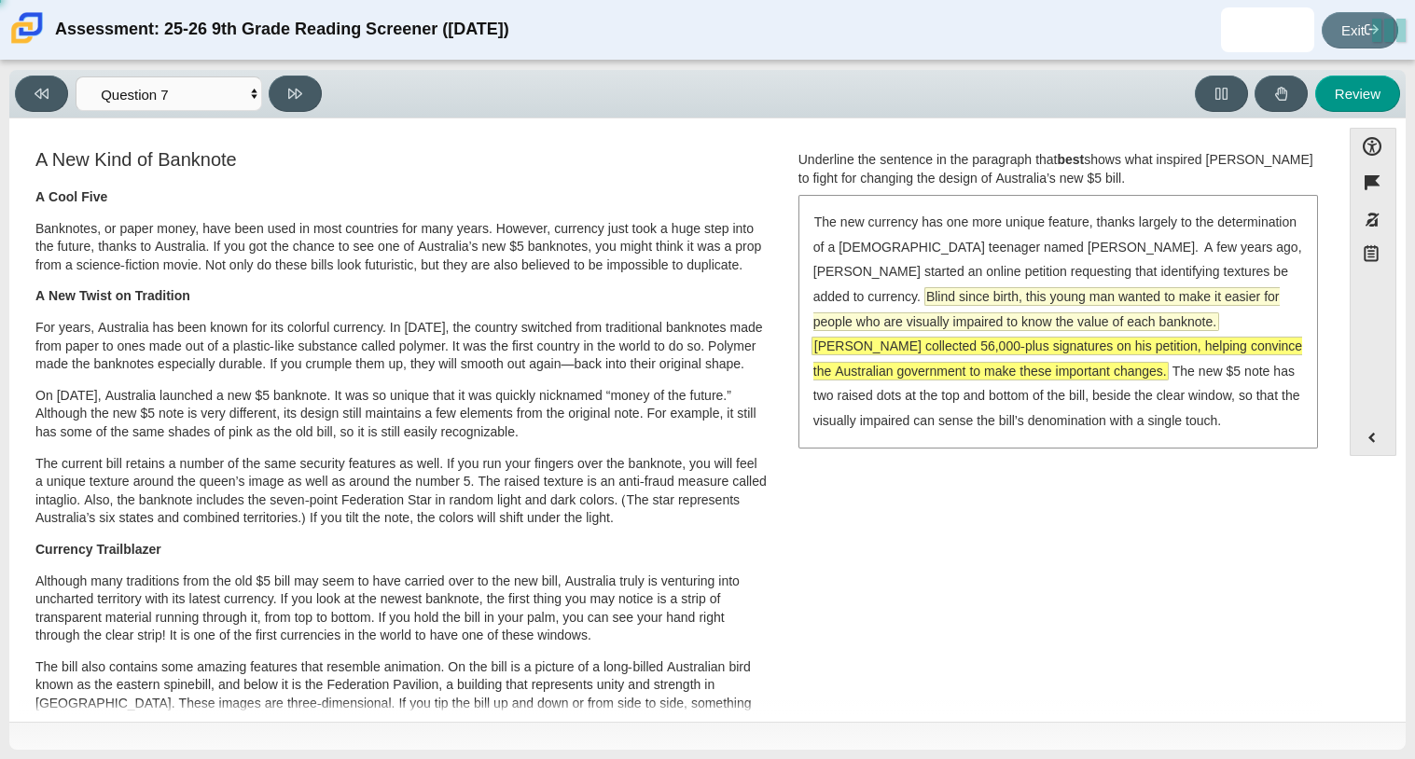
click at [983, 288] on span "Blind since birth, this young man wanted to make it easier for people who are v…" at bounding box center [1047, 309] width 466 height 42
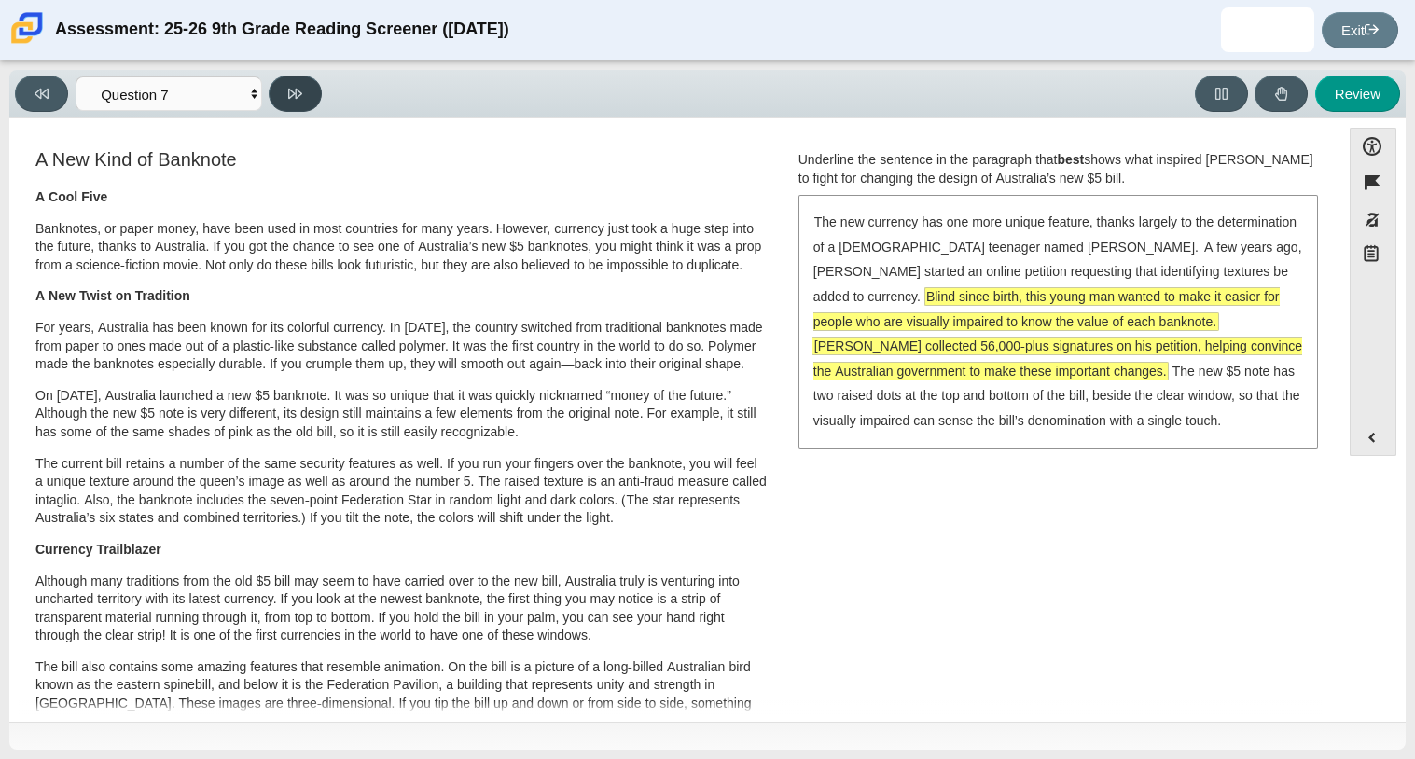
click at [300, 105] on button at bounding box center [295, 94] width 53 height 36
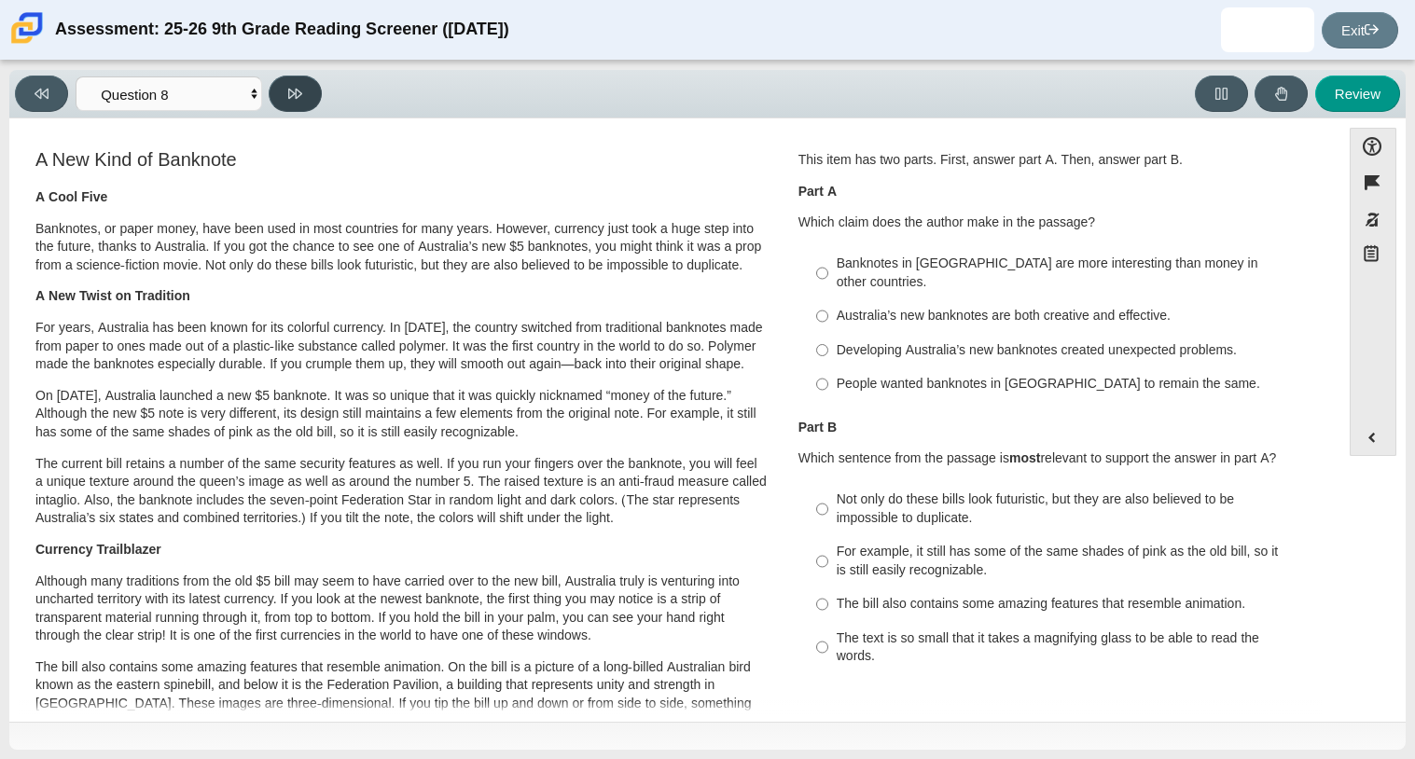
click at [300, 105] on button at bounding box center [295, 94] width 53 height 36
select select "89f058d6-b15c-4ef5-a4b3-fdaffb8868b6"
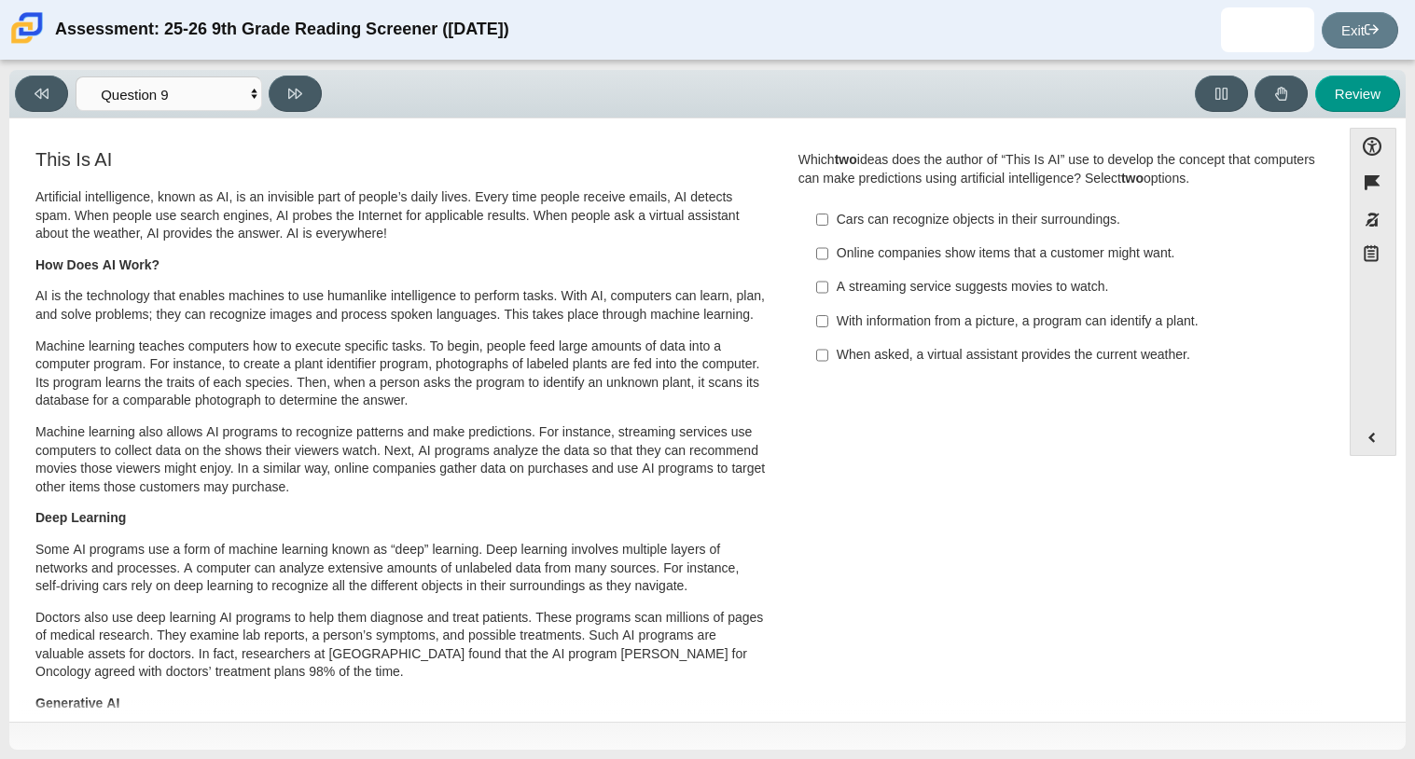
click at [903, 271] on label "A streaming service suggests movies to watch. A streaming service suggests movi…" at bounding box center [1059, 288] width 512 height 34
click at [828, 271] on input "A streaming service suggests movies to watch. A streaming service suggests movi…" at bounding box center [822, 288] width 12 height 34
checkbox input "true"
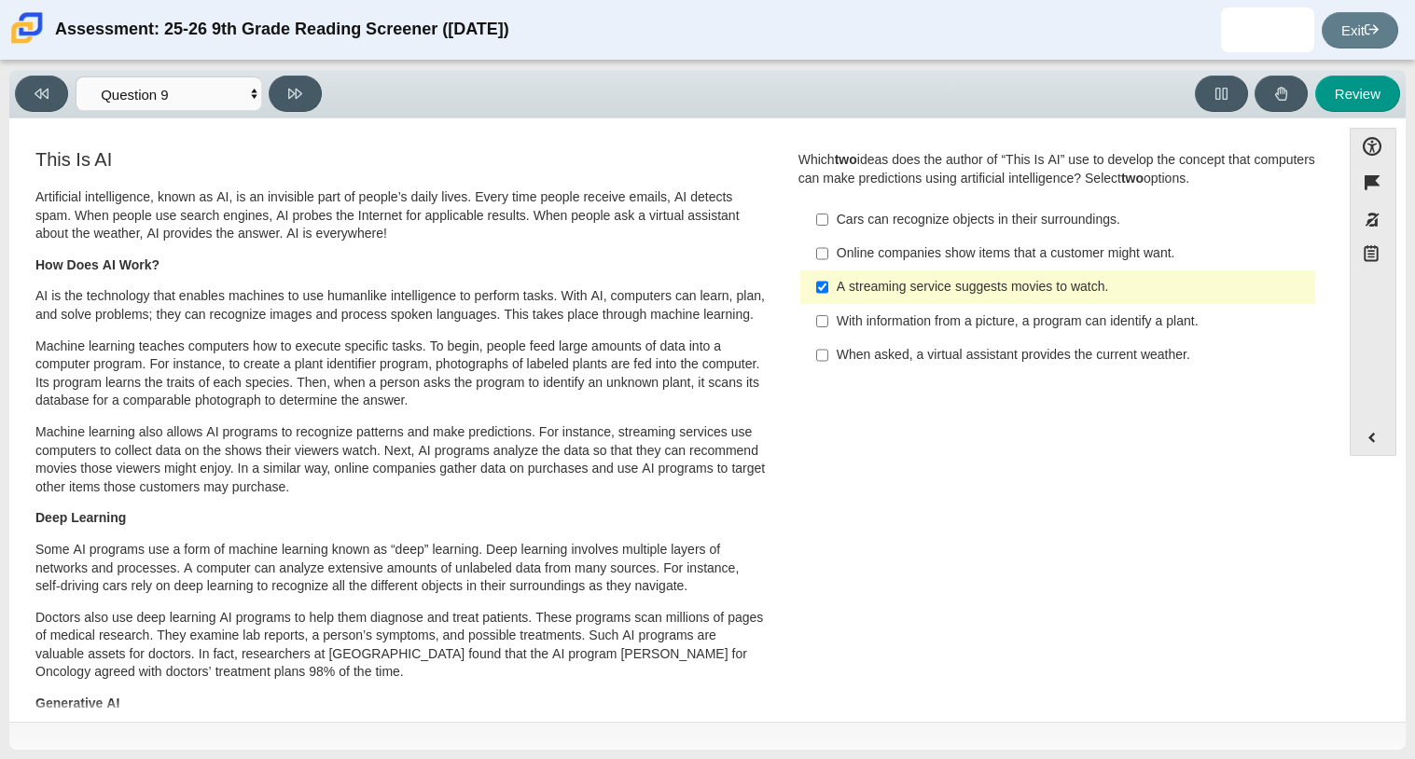
click at [924, 323] on div "With information from a picture, a program can identify a plant." at bounding box center [1072, 322] width 471 height 19
click at [828, 323] on input "With information from a picture, a program can identify a plant. With informati…" at bounding box center [822, 321] width 12 height 34
checkbox input "true"
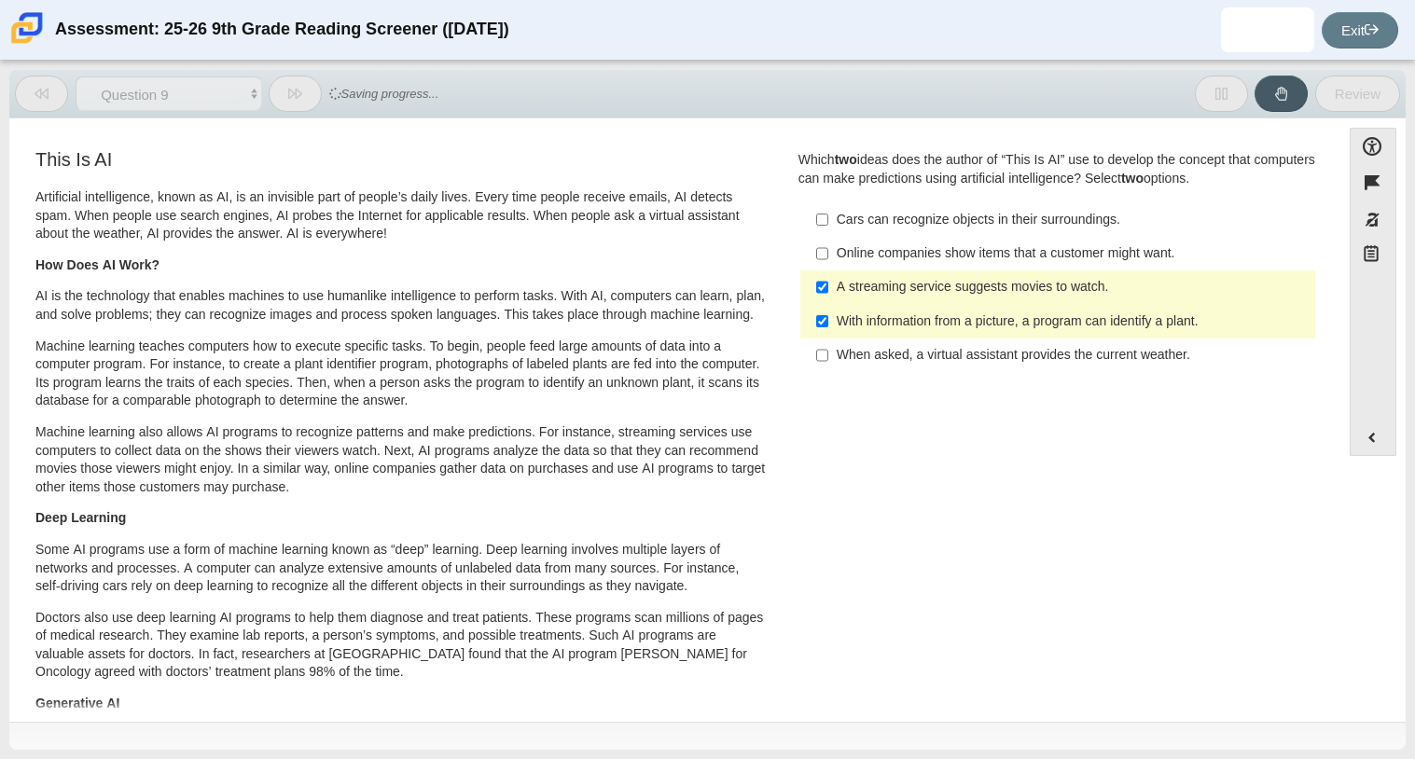
click at [827, 293] on label "A streaming service suggests movies to watch. A streaming service suggests movi…" at bounding box center [1059, 288] width 512 height 34
click at [827, 293] on input "A streaming service suggests movies to watch. A streaming service suggests movi…" at bounding box center [822, 288] width 12 height 34
checkbox input "false"
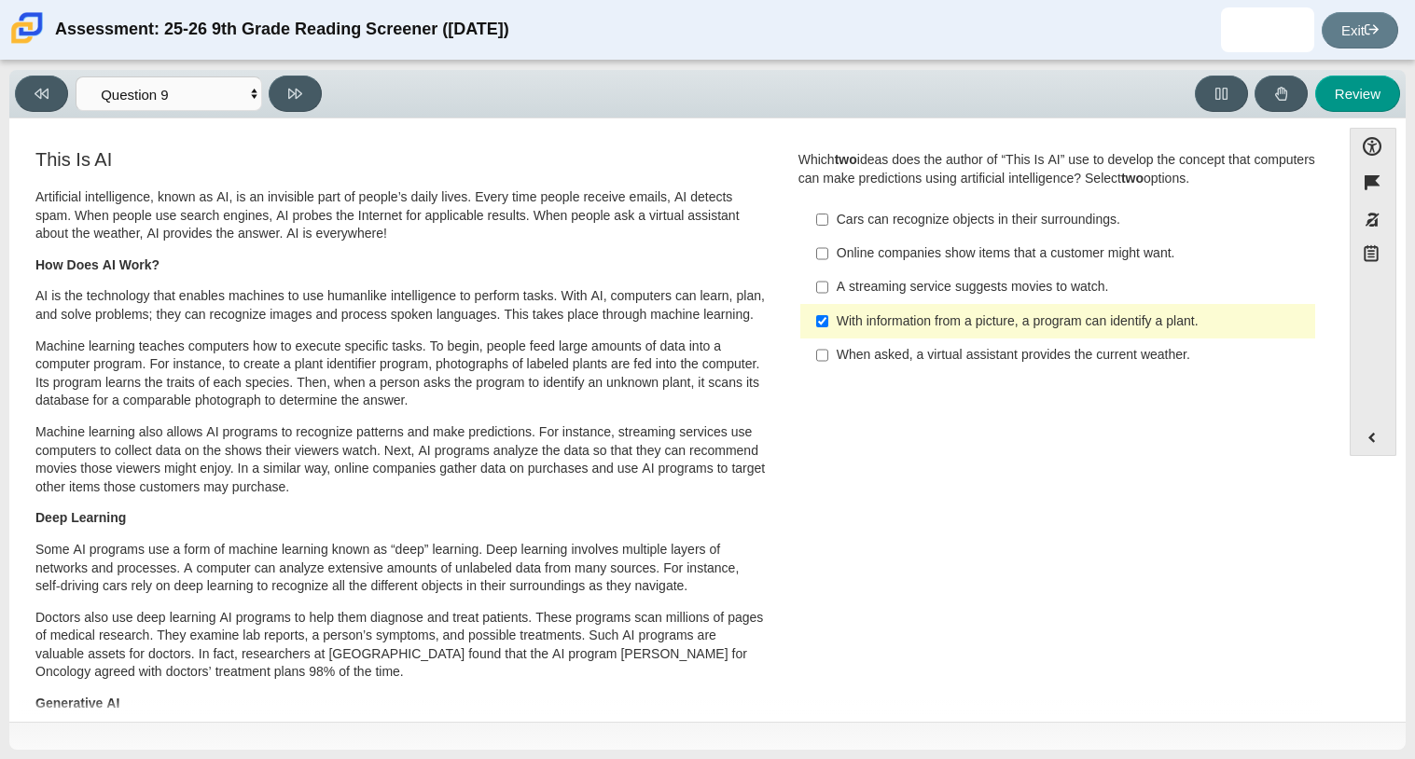
click at [991, 231] on label "Cars can recognize objects in their surroundings. Cars can recognize objects in…" at bounding box center [1059, 219] width 512 height 34
click at [828, 231] on input "Cars can recognize objects in their surroundings. Cars can recognize objects in…" at bounding box center [822, 219] width 12 height 34
checkbox input "true"
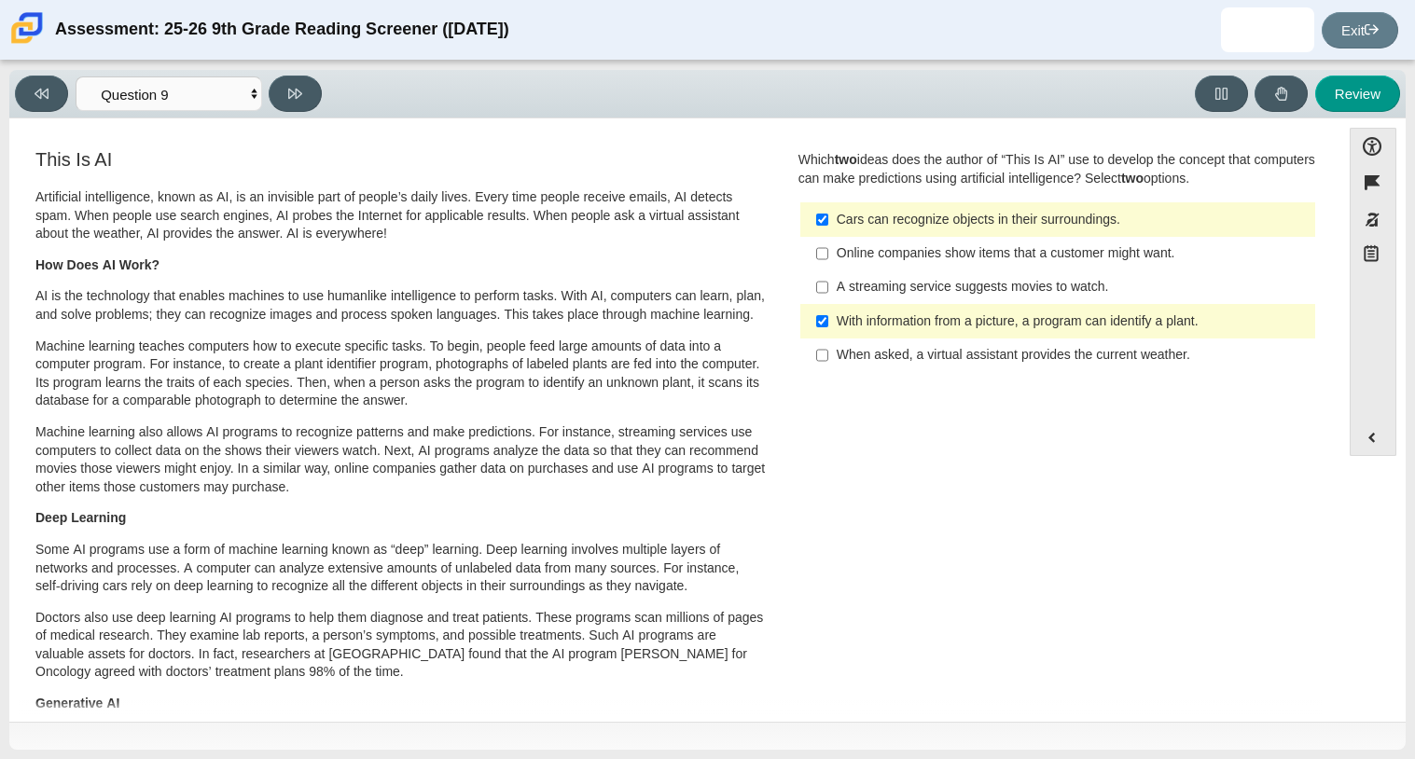
click at [962, 252] on div "Online companies show items that a customer might want." at bounding box center [1072, 253] width 471 height 19
click at [828, 252] on input "Online companies show items that a customer might want. Online companies show i…" at bounding box center [822, 254] width 12 height 34
checkbox input "true"
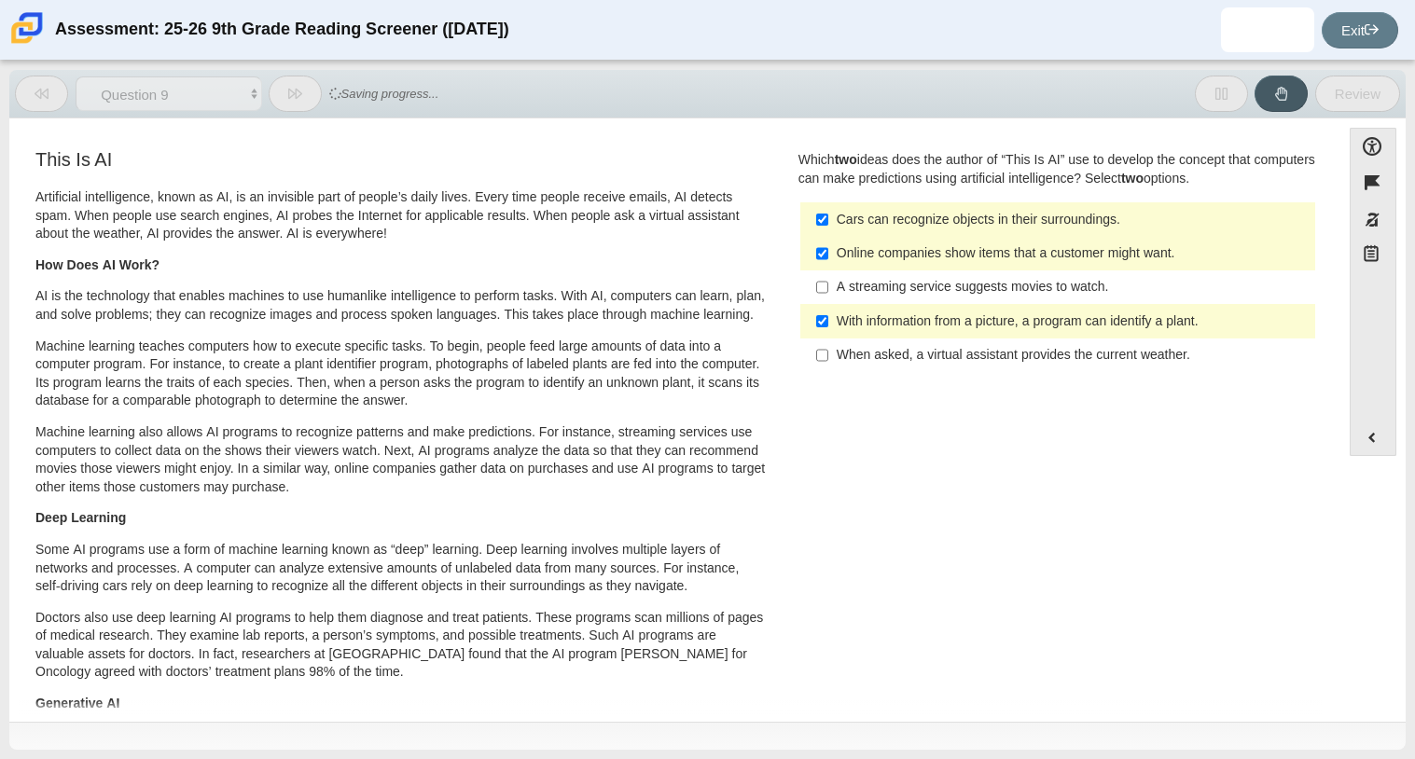
click at [1024, 215] on div "Cars can recognize objects in their surroundings." at bounding box center [1072, 220] width 471 height 19
click at [828, 215] on input "Cars can recognize objects in their surroundings. Cars can recognize objects in…" at bounding box center [822, 219] width 12 height 34
checkbox input "false"
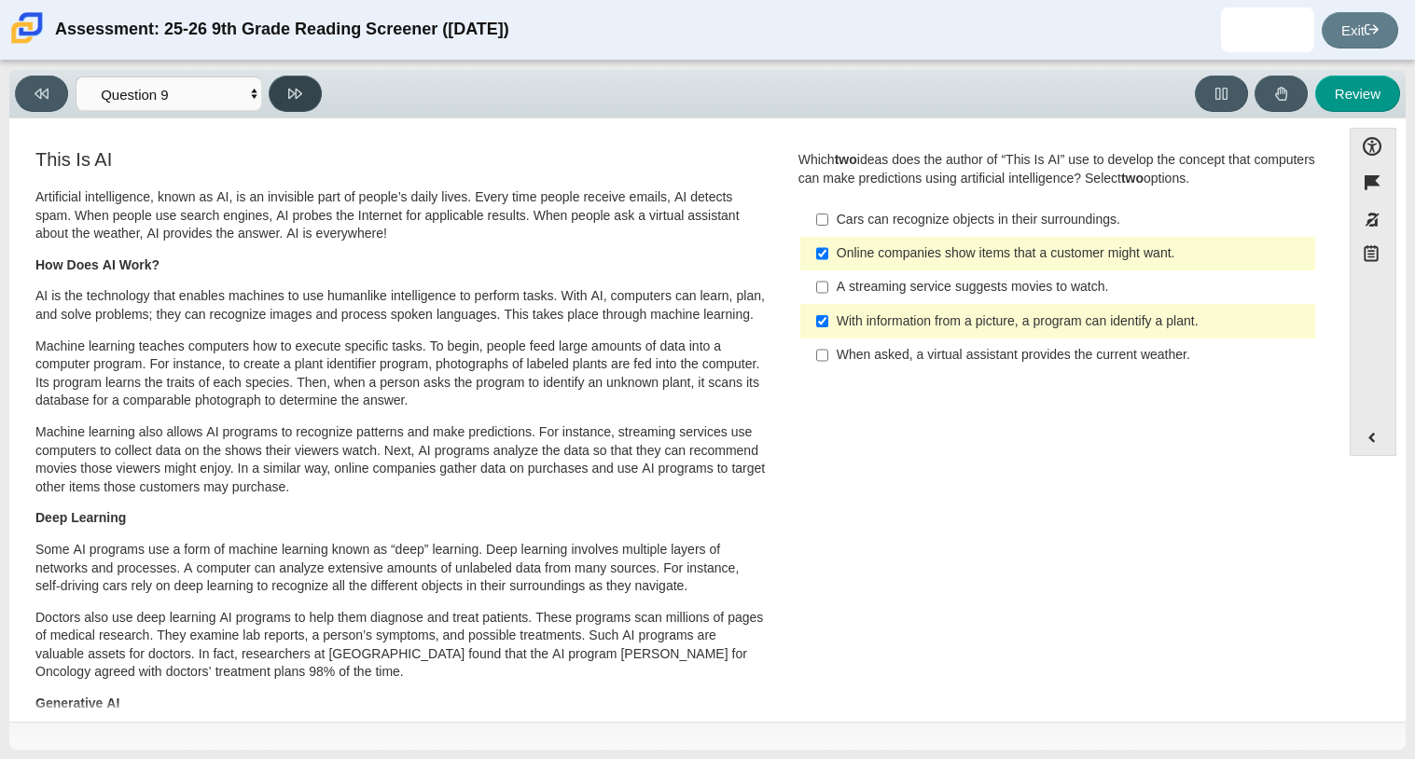
click at [306, 78] on button at bounding box center [295, 94] width 53 height 36
select select "cdf3c14e-a918-44d1-9b63-3db0fa81641e"
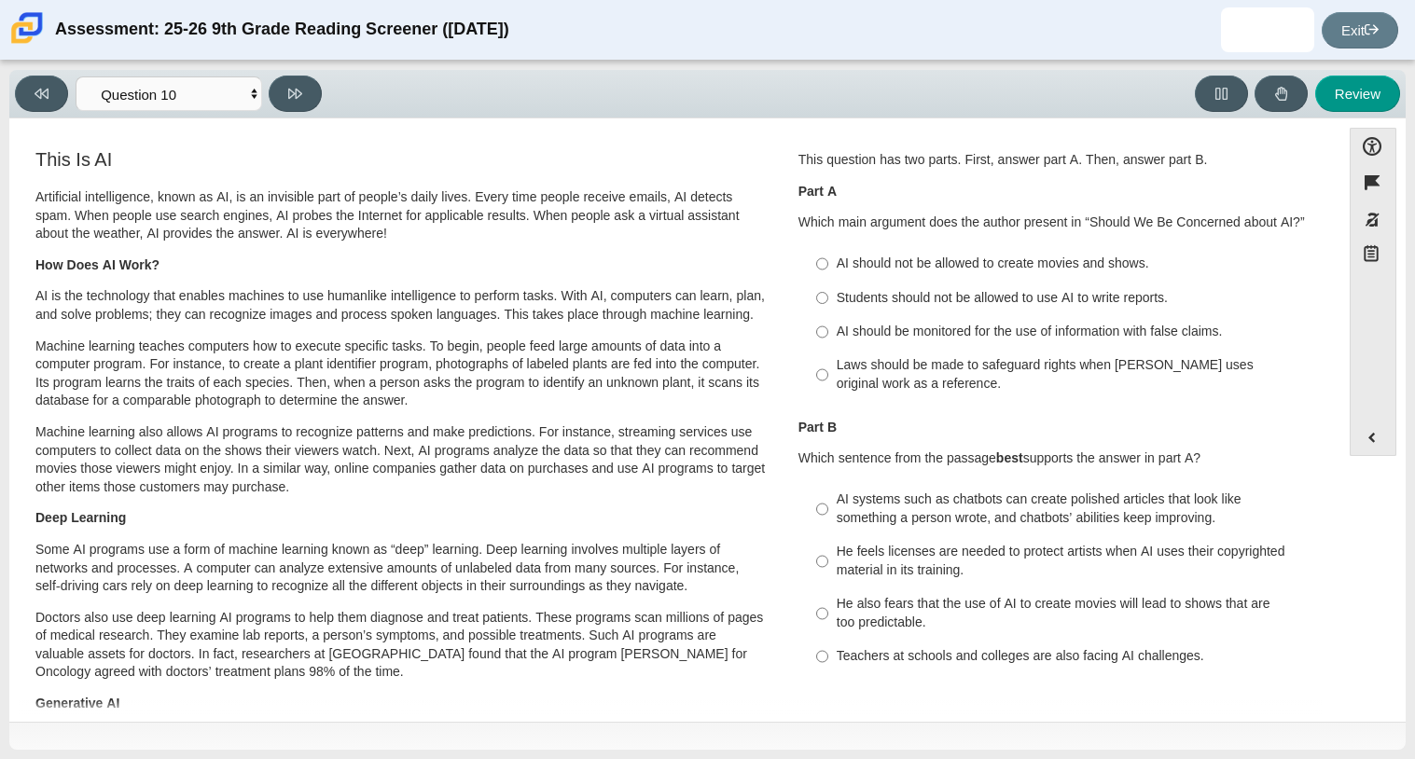
click at [910, 341] on div "AI should be monitored for the use of information with false claims." at bounding box center [1072, 332] width 471 height 19
click at [828, 341] on input "AI should be monitored for the use of information with false claims. AI should …" at bounding box center [822, 332] width 12 height 34
radio input "true"
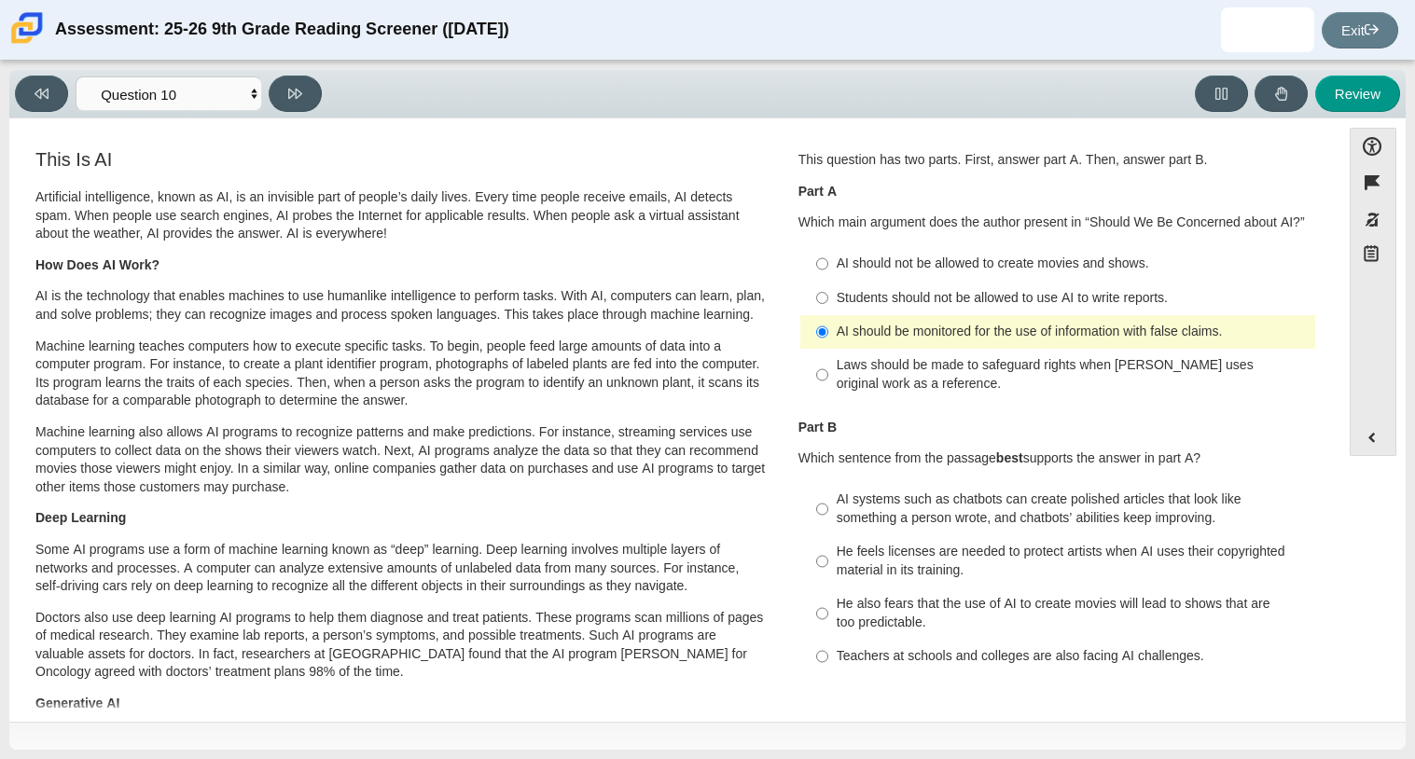
click at [926, 527] on div "AI systems such as chatbots can create polished articles that look like somethi…" at bounding box center [1072, 509] width 471 height 36
click at [828, 527] on input "AI systems such as chatbots can create polished articles that look like somethi…" at bounding box center [822, 509] width 12 height 52
radio input "true"
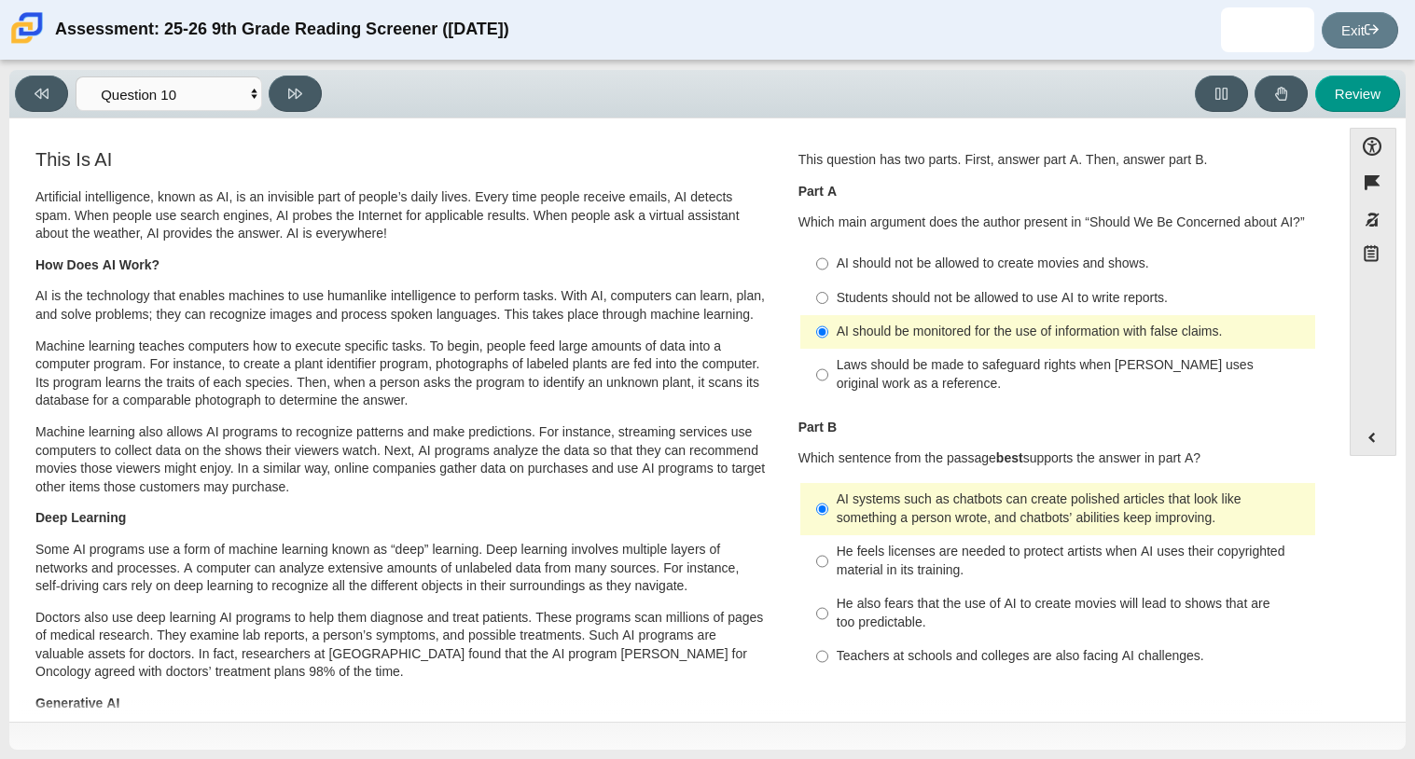
click at [1080, 290] on div "Students should not be allowed to use AI to write reports." at bounding box center [1072, 298] width 471 height 19
click at [828, 290] on input "Students should not be allowed to use AI to write reports. Students should not …" at bounding box center [822, 298] width 12 height 34
radio input "true"
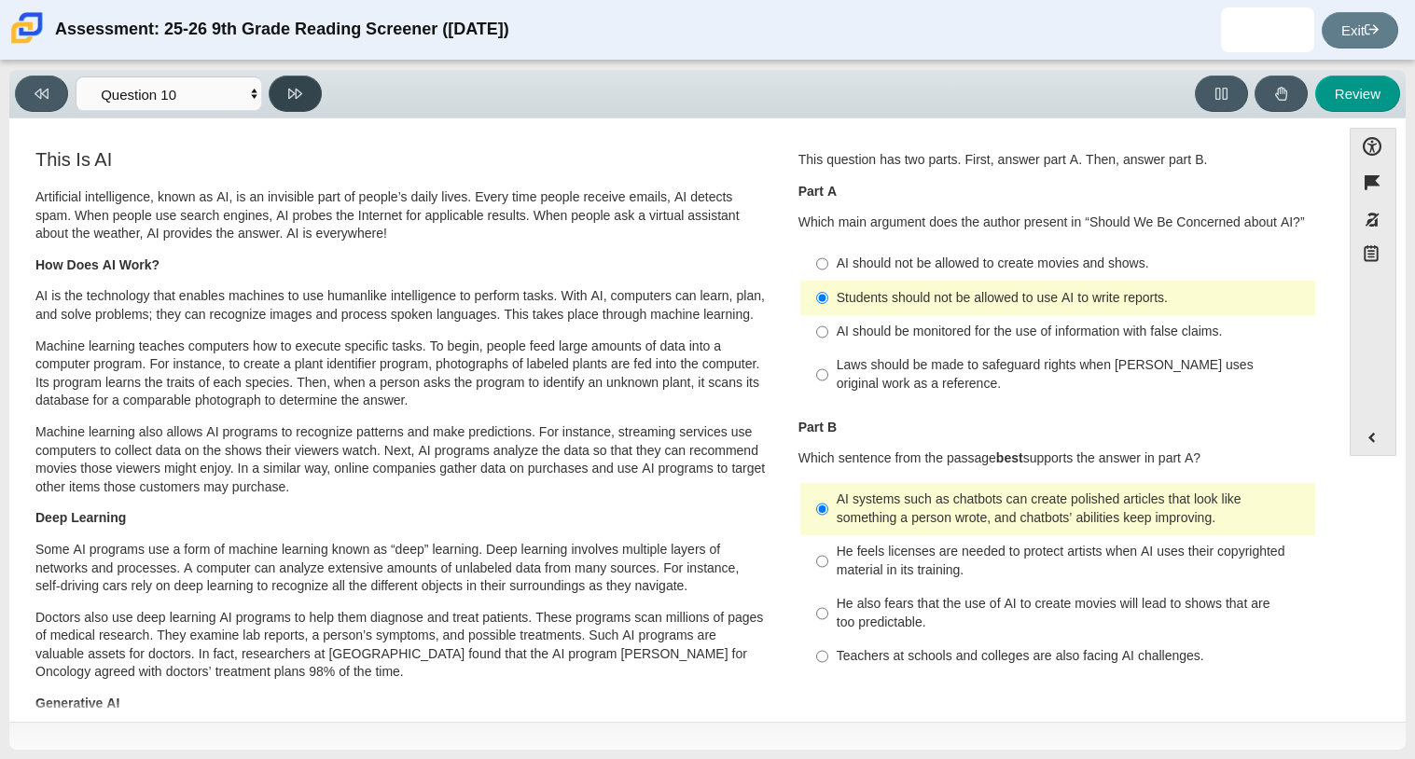
click at [291, 88] on icon at bounding box center [295, 94] width 14 height 14
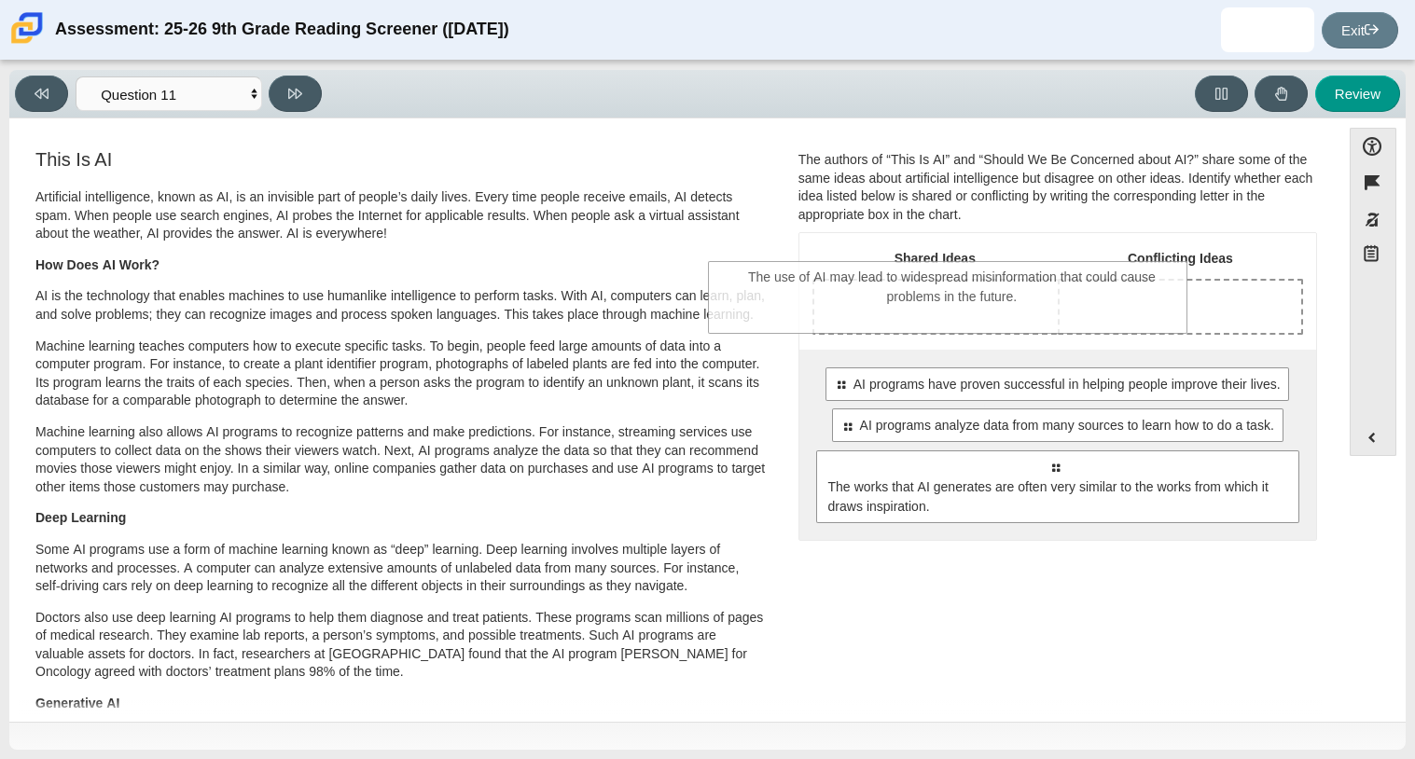
drag, startPoint x: 1042, startPoint y: 459, endPoint x: 941, endPoint y: 271, distance: 213.7
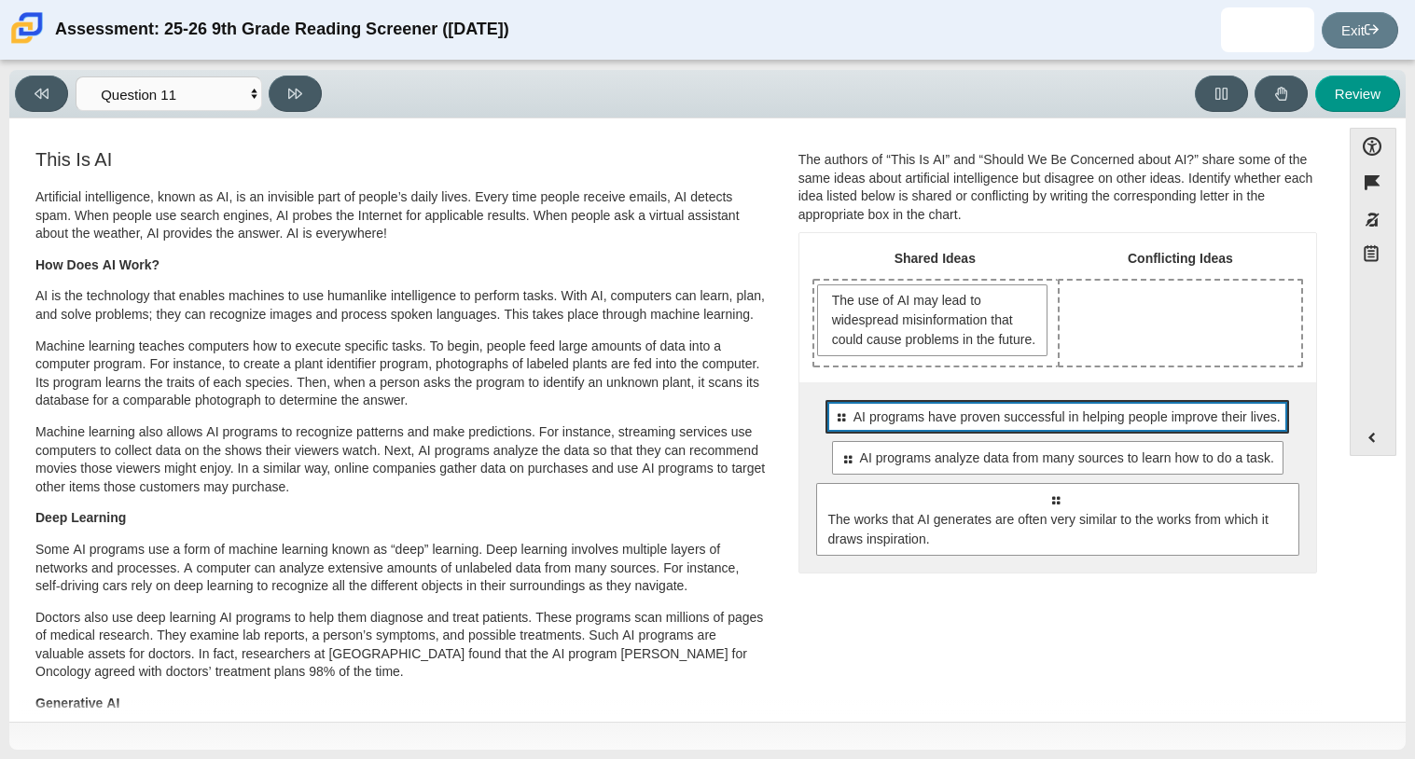
drag, startPoint x: 1043, startPoint y: 453, endPoint x: 1034, endPoint y: 443, distance: 13.9
click at [1034, 443] on div "Select to move response to a response input area. AI programs have proven succe…" at bounding box center [1058, 478] width 517 height 190
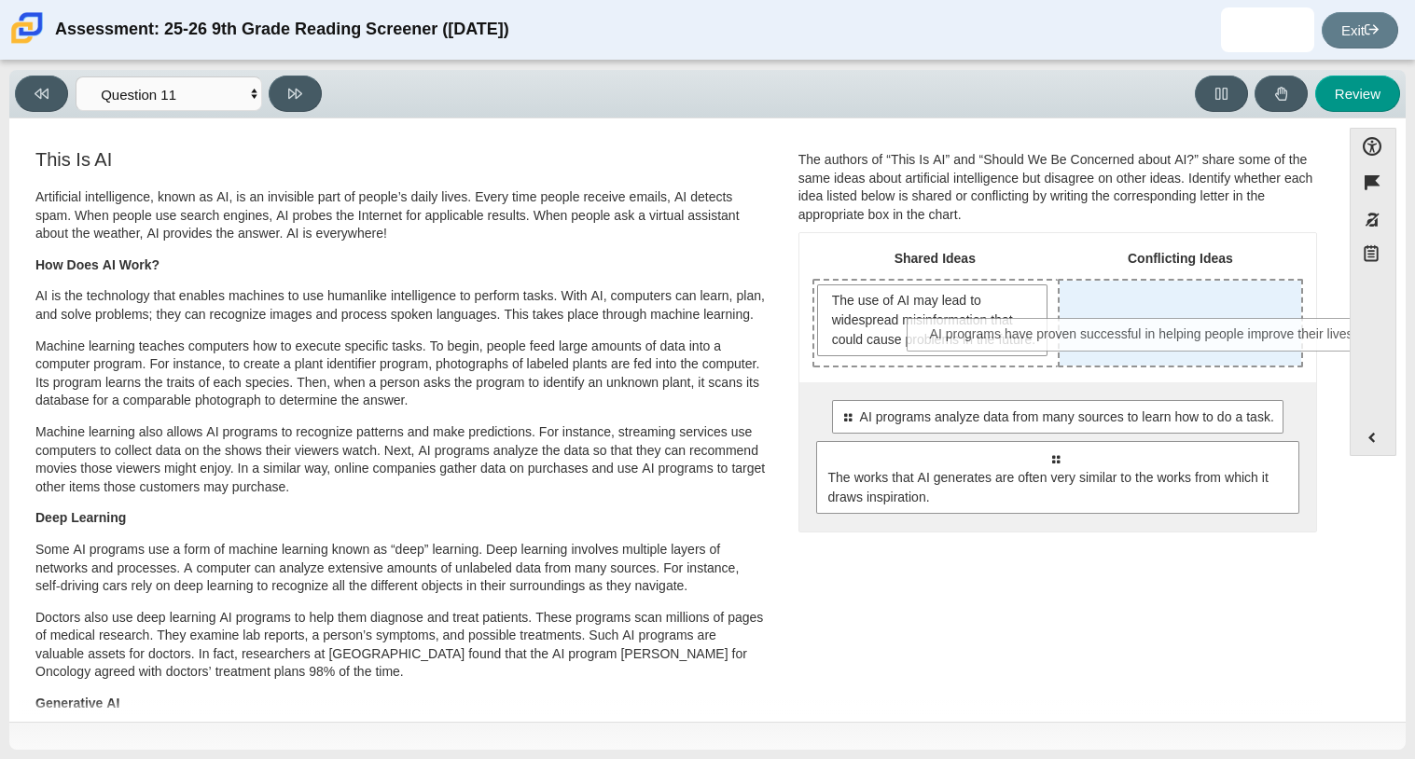
drag, startPoint x: 1034, startPoint y: 443, endPoint x: 1127, endPoint y: 334, distance: 143.6
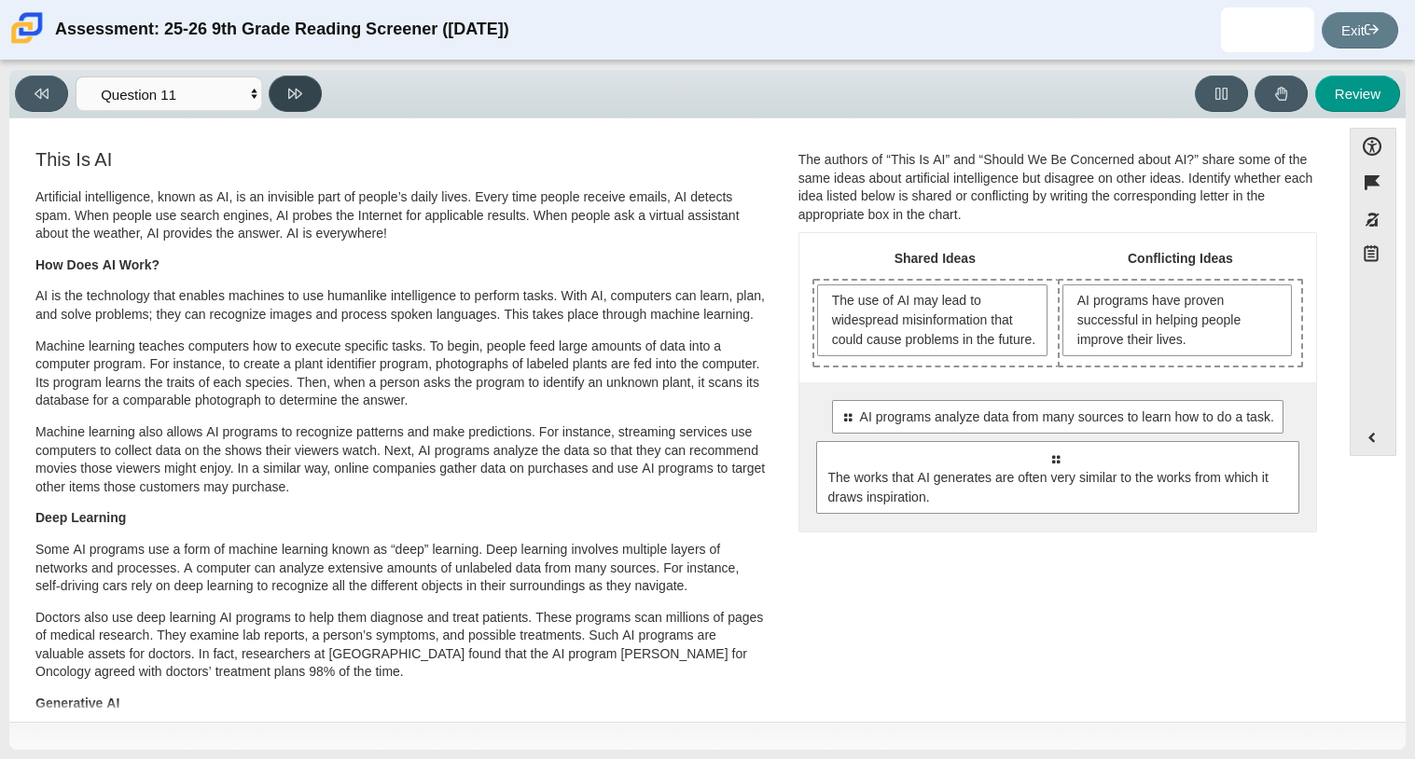
click at [309, 77] on button at bounding box center [295, 94] width 53 height 36
select select "c3effed4-44ce-4a19-bd96-1787f34e9b4c"
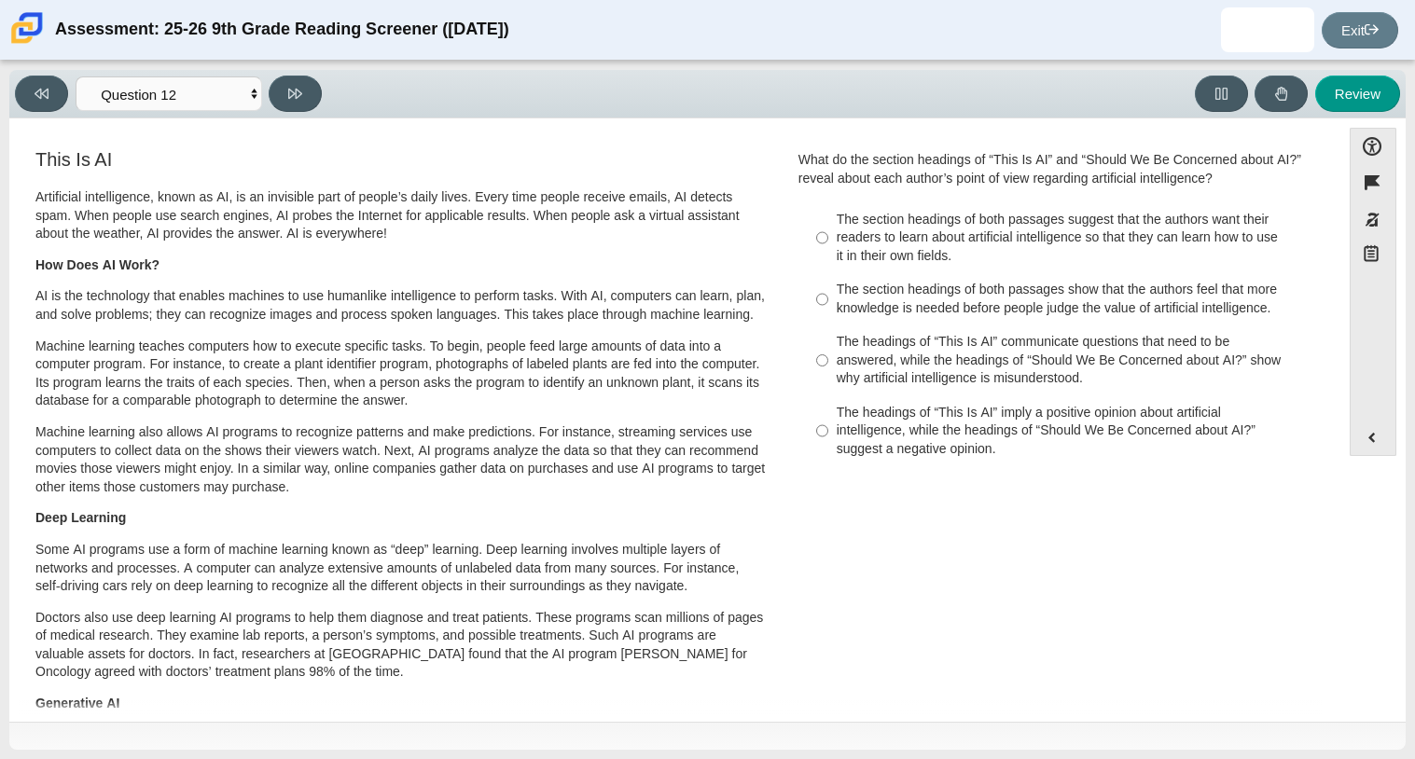
click at [890, 358] on div "The headings of “This Is AI” communicate questions that need to be answered, wh…" at bounding box center [1072, 360] width 471 height 55
click at [828, 358] on input "The headings of “This Is AI” communicate questions that need to be answered, wh…" at bounding box center [822, 361] width 12 height 71
radio input "true"
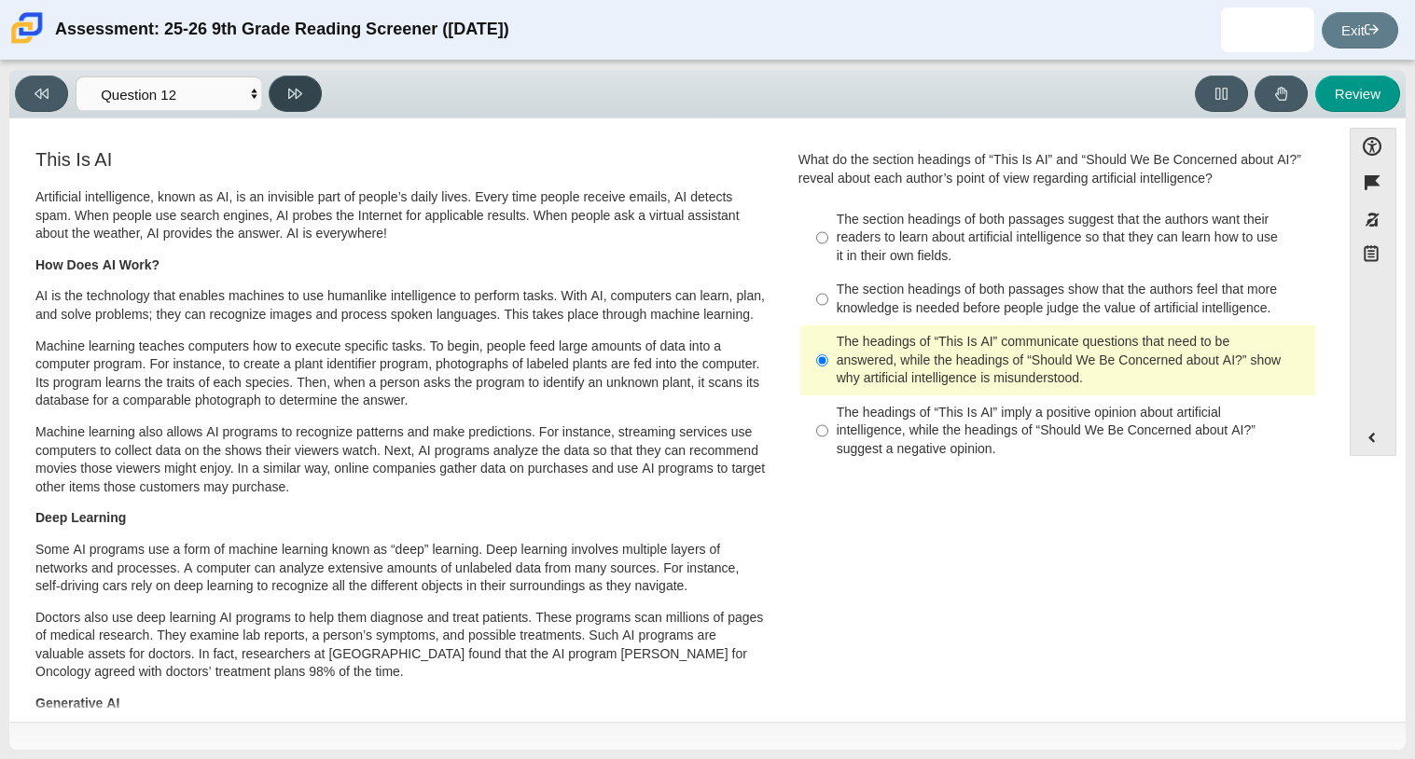
click at [278, 97] on button at bounding box center [295, 94] width 53 height 36
select select "review"
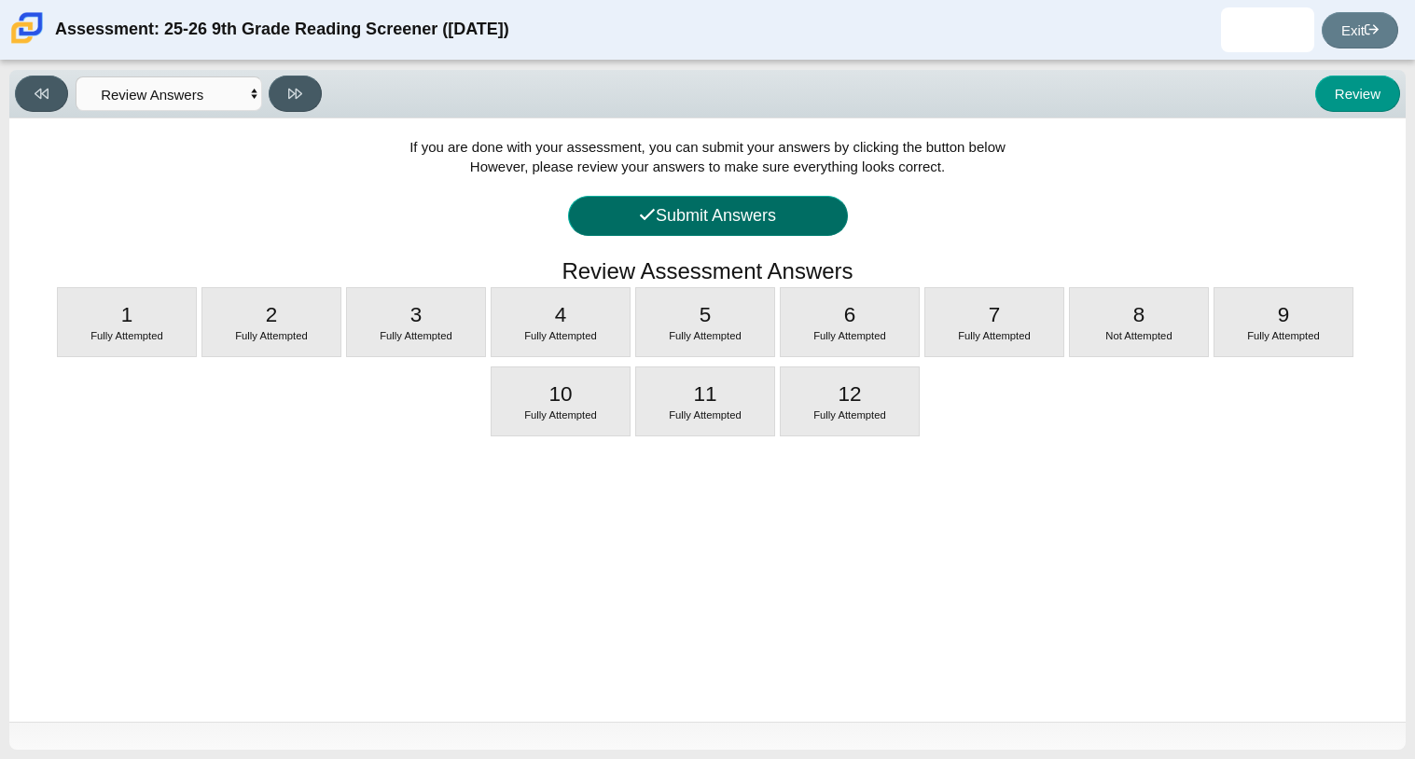
click at [705, 216] on button "Submit Answers" at bounding box center [708, 216] width 280 height 40
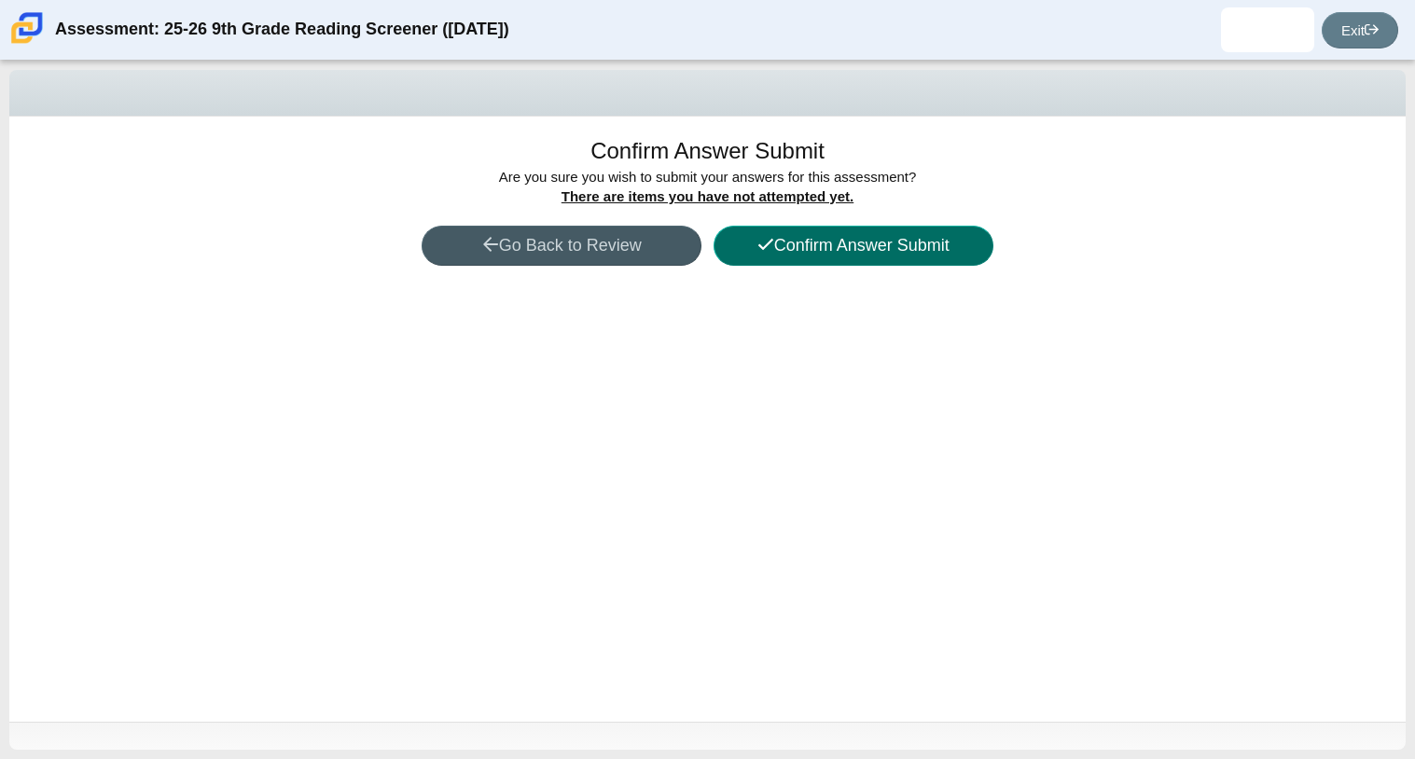
click at [863, 255] on button "Confirm Answer Submit" at bounding box center [854, 246] width 280 height 40
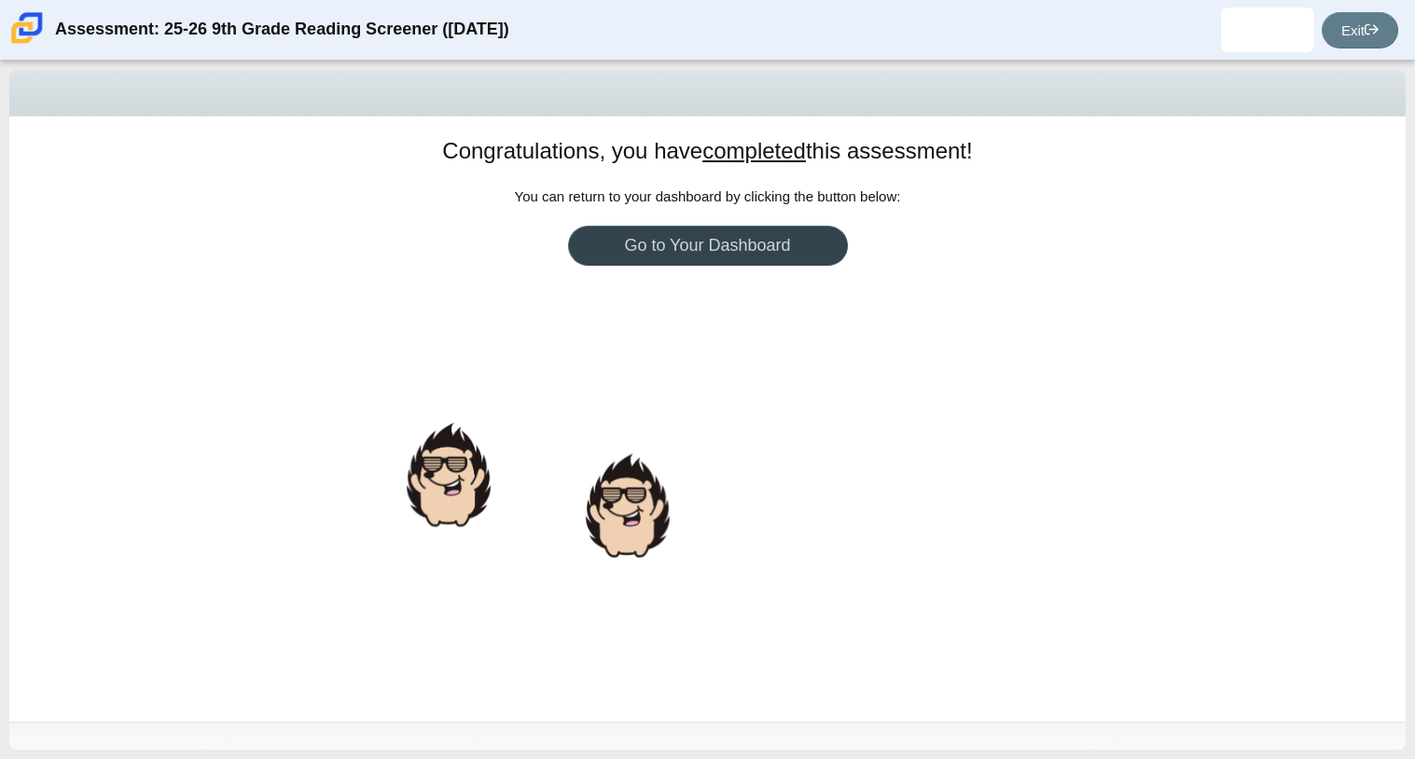
click at [735, 264] on link "Go to Your Dashboard" at bounding box center [708, 246] width 280 height 40
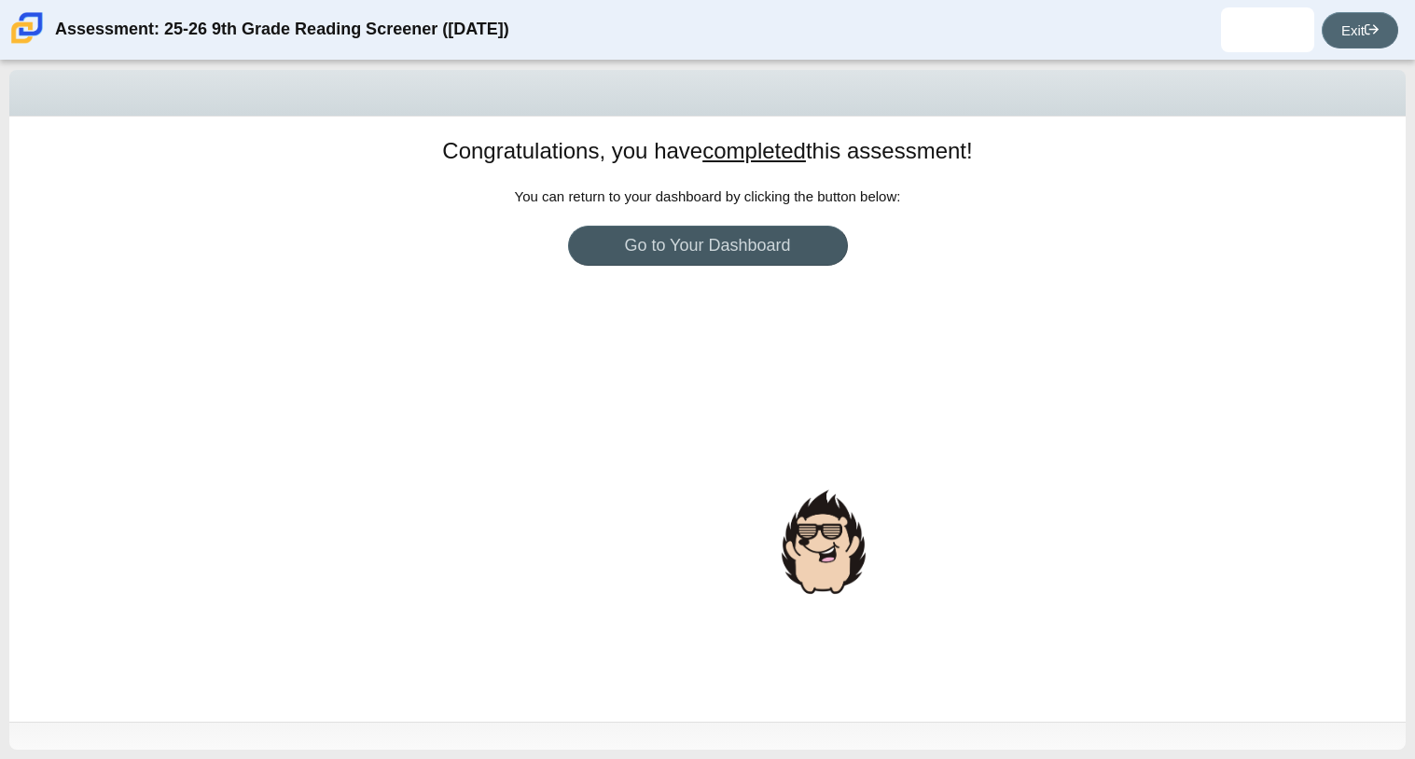
click at [1333, 41] on link "Exit" at bounding box center [1360, 30] width 77 height 36
